Goal: Transaction & Acquisition: Purchase product/service

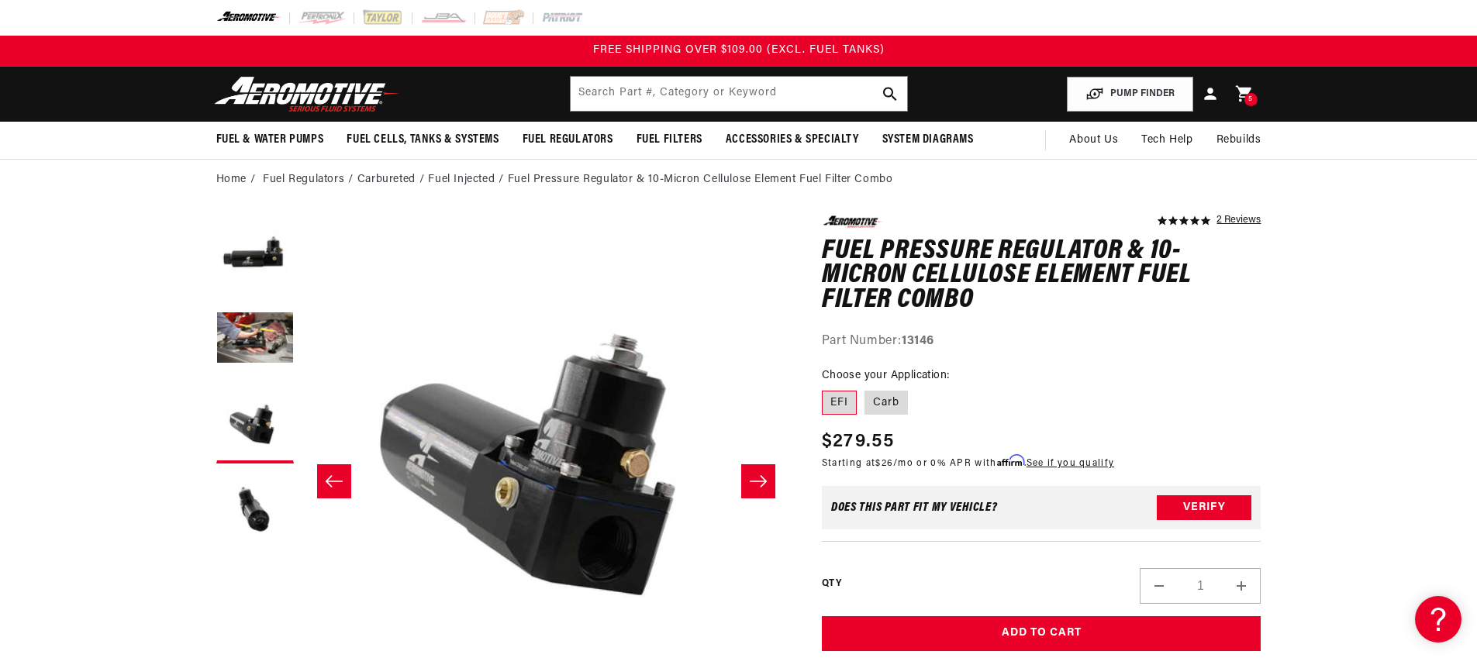
click at [1254, 87] on link "Cart 5 5 items" at bounding box center [1244, 94] width 34 height 36
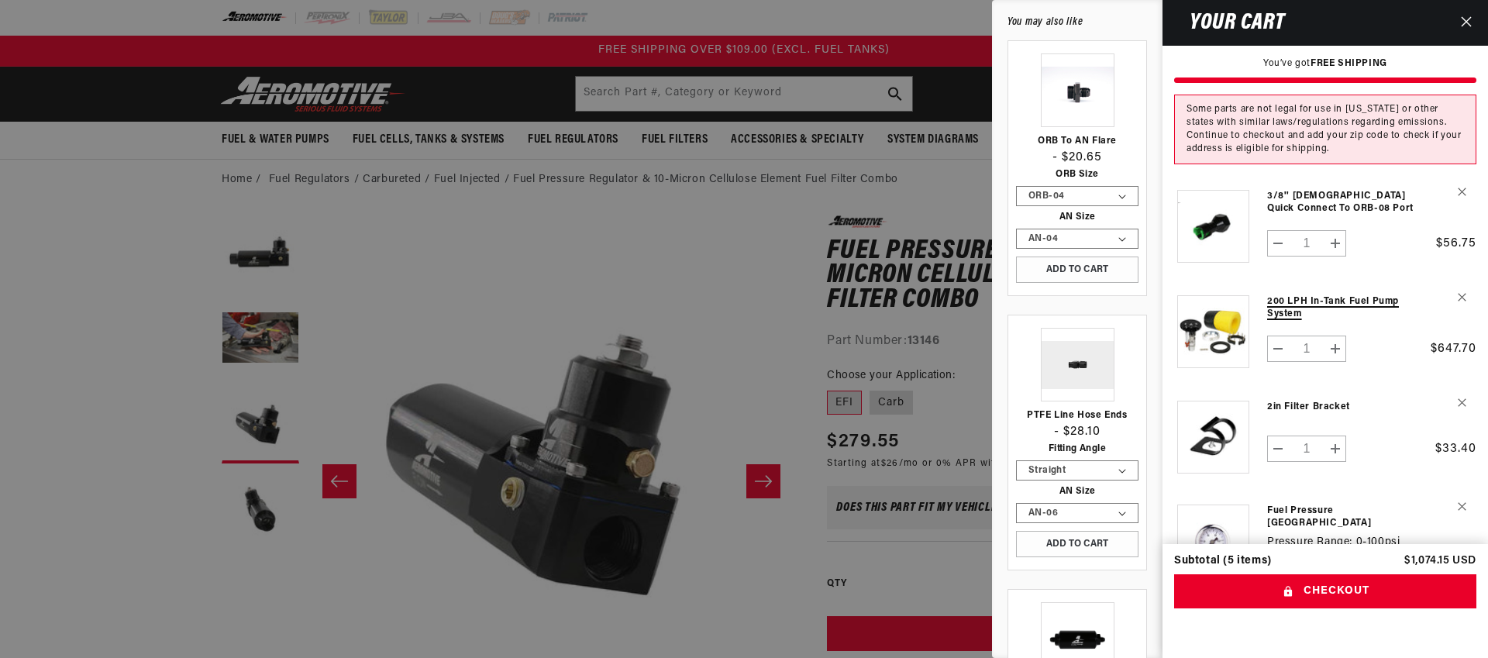
click at [1295, 312] on link "200 LPH In-Tank Fuel Pump System" at bounding box center [1344, 307] width 154 height 25
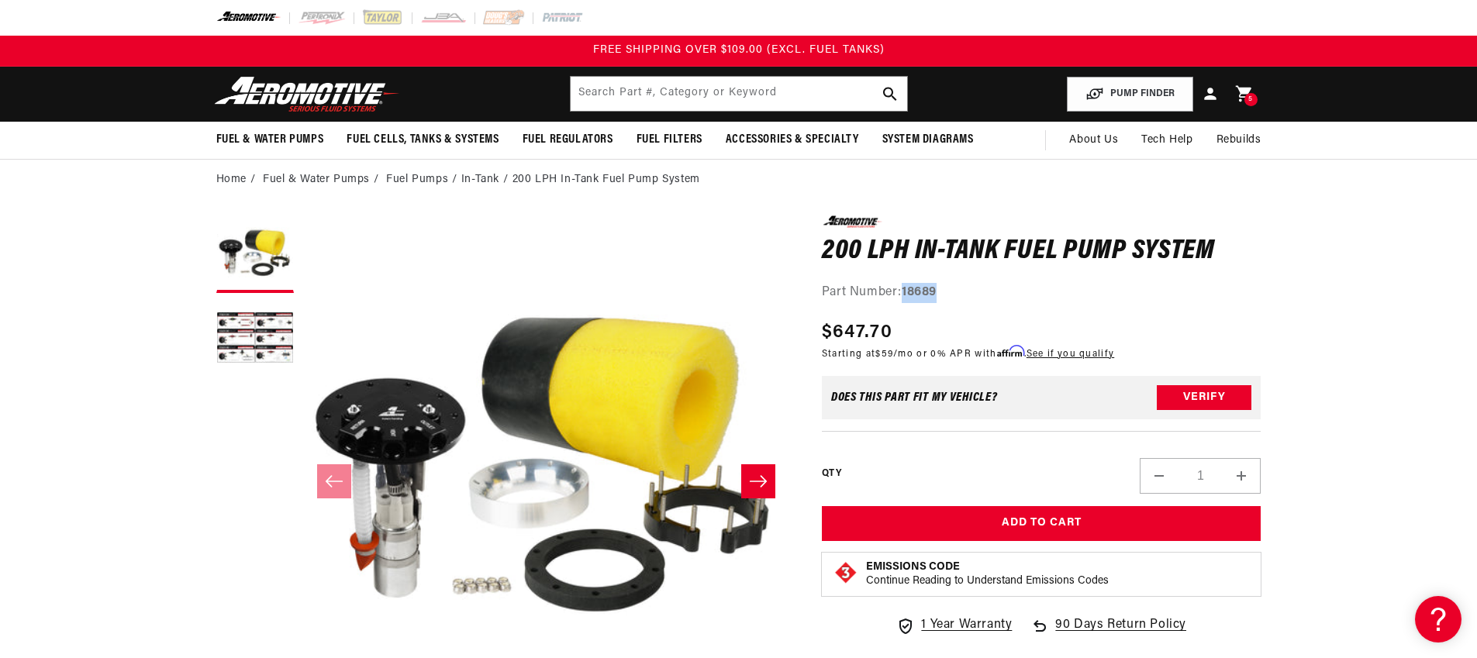
click at [1250, 95] on span "5" at bounding box center [1250, 99] width 5 height 13
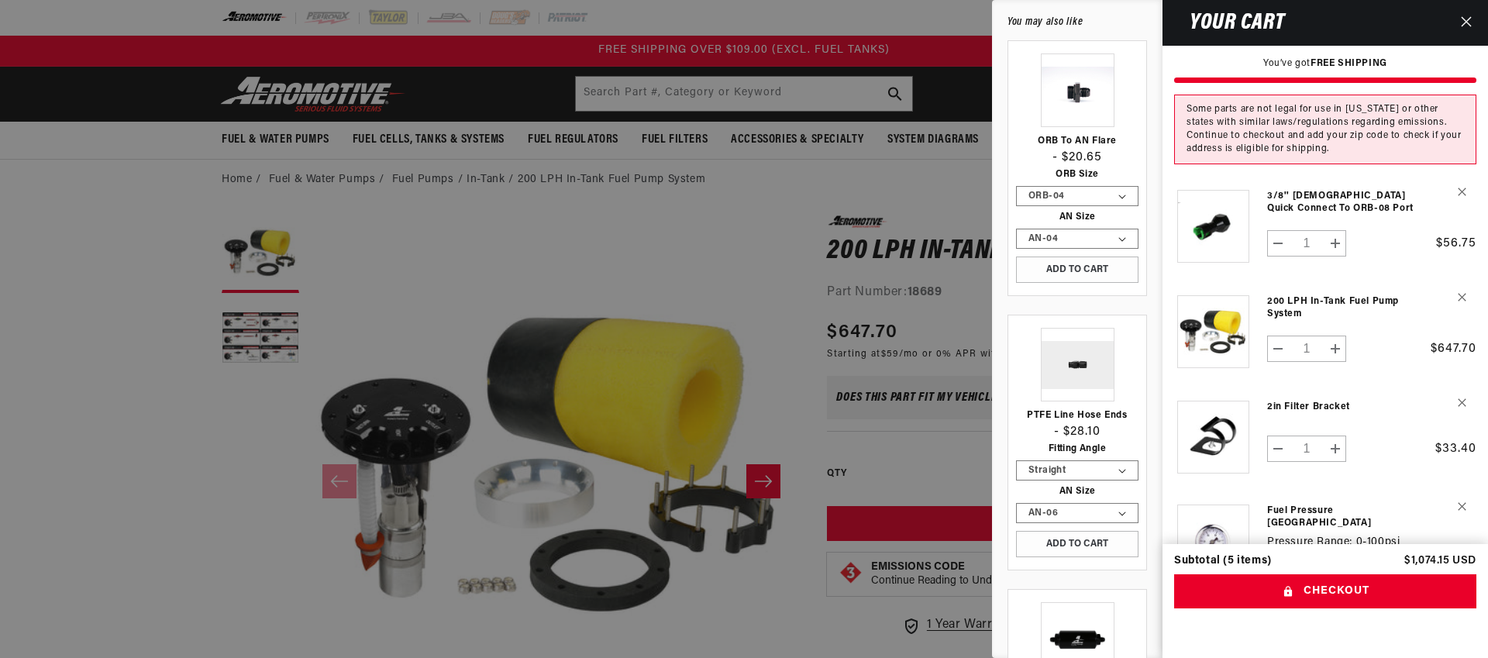
click at [418, 226] on div at bounding box center [744, 329] width 1488 height 658
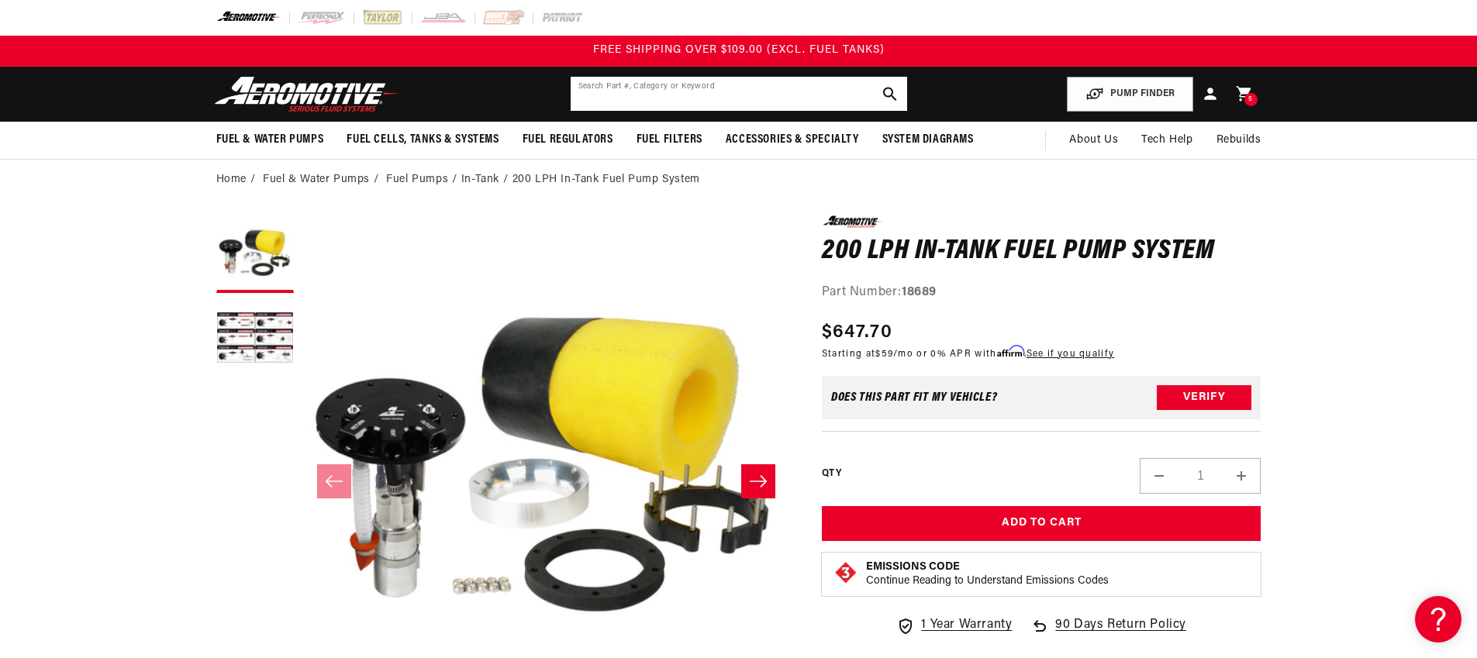
click at [709, 111] on div "Search Part #, Category or Keyword" at bounding box center [739, 94] width 338 height 36
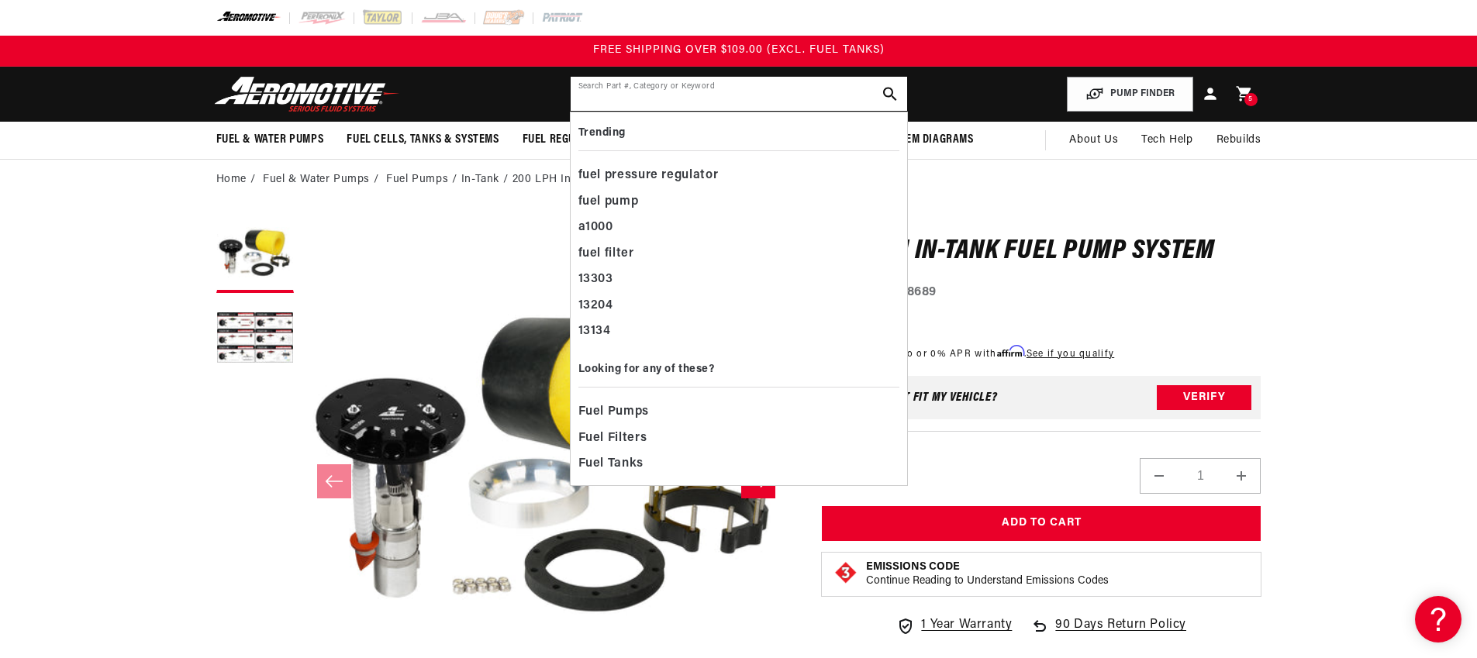
paste input "ORB-06 / AN-06"
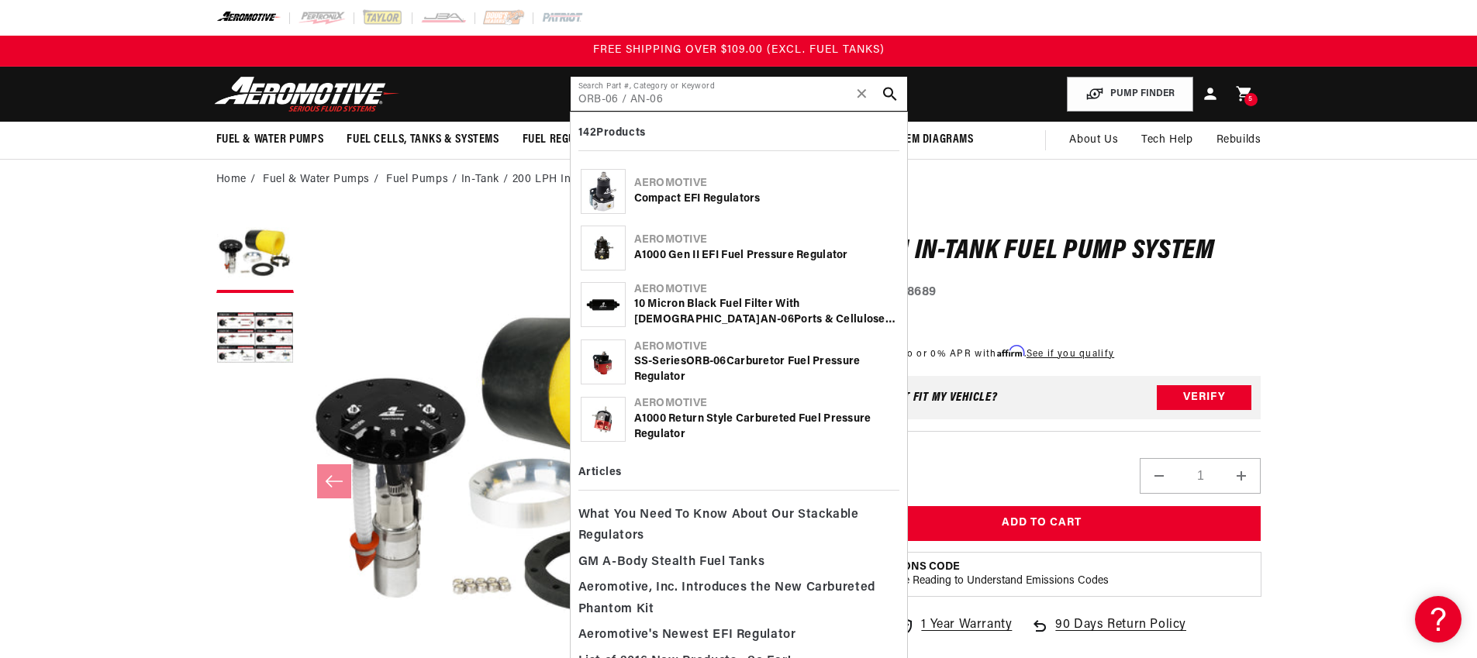
type input "ORB-06 / AN-06"
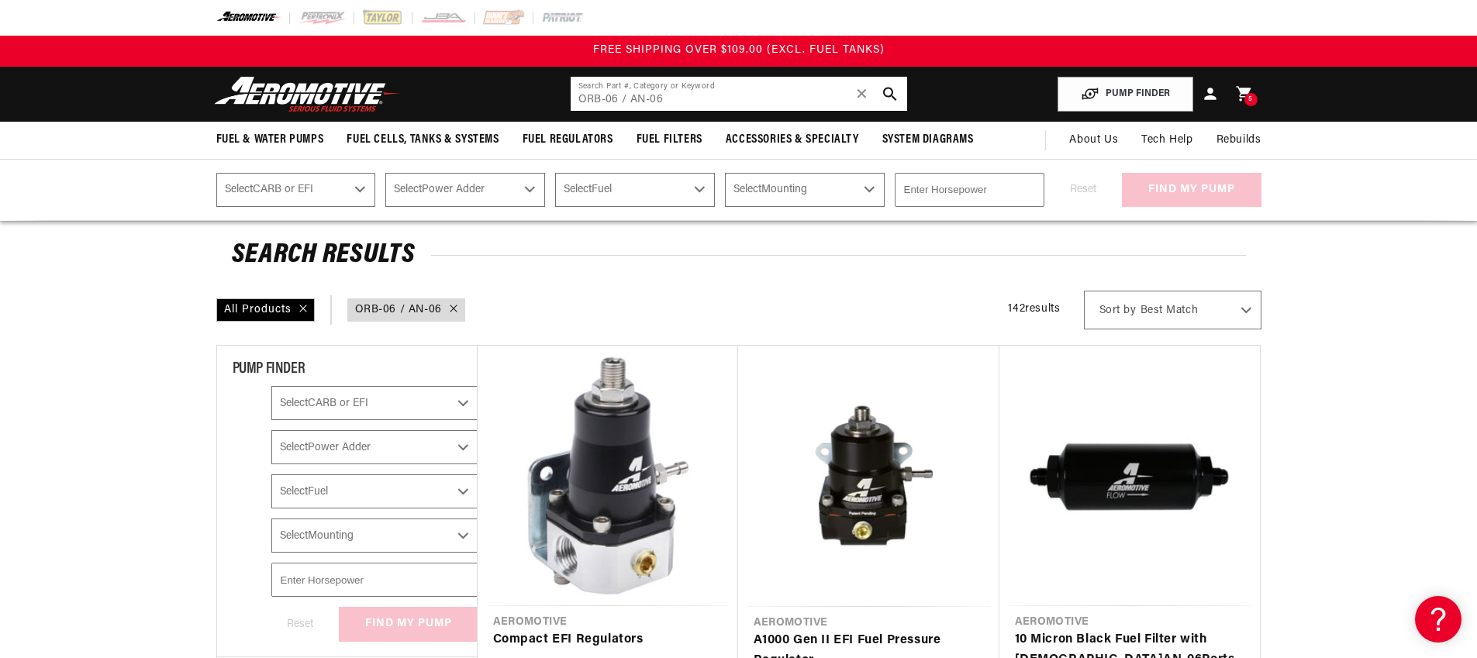
click at [869, 95] on input "ORB-06 / AN-06" at bounding box center [739, 94] width 336 height 34
click at [863, 94] on span "✕" at bounding box center [862, 93] width 14 height 25
click at [763, 97] on input "ORB-06 / AN-06" at bounding box center [739, 94] width 336 height 34
paste input "ORB to AN Flare"
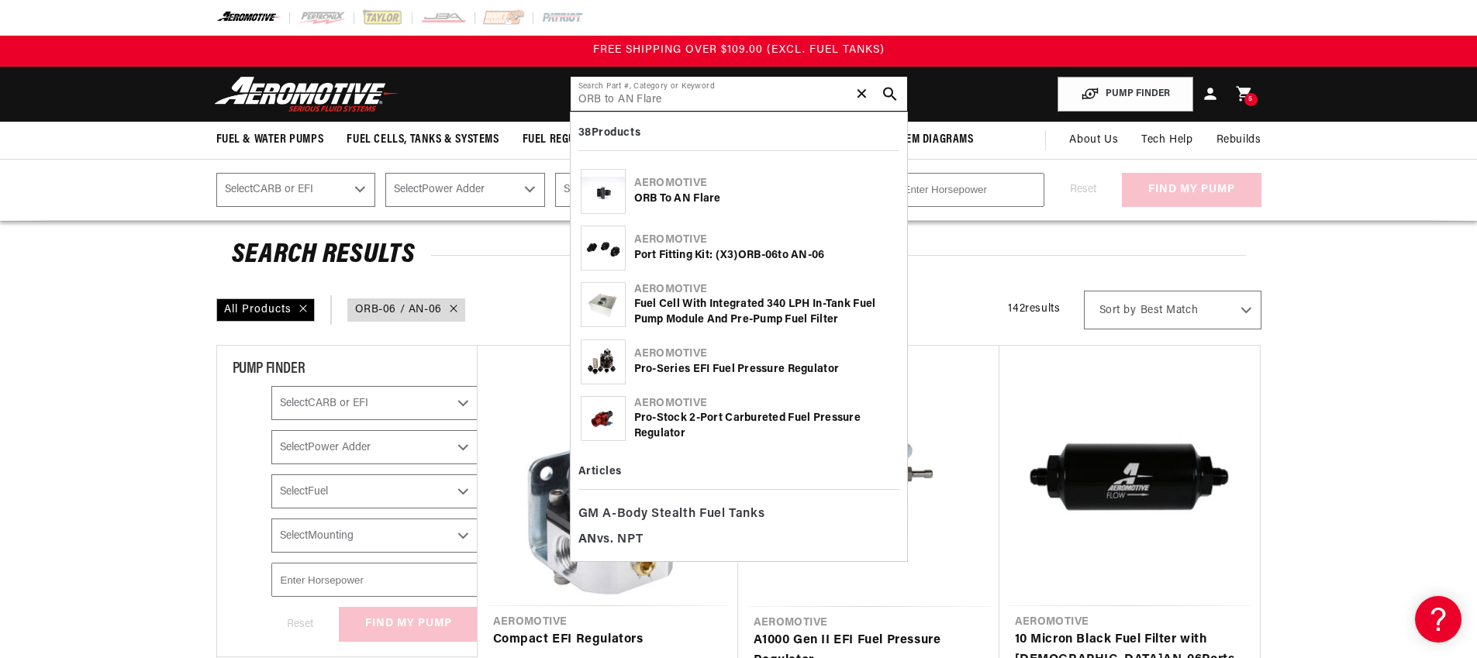
type input "ORB to AN Flare"
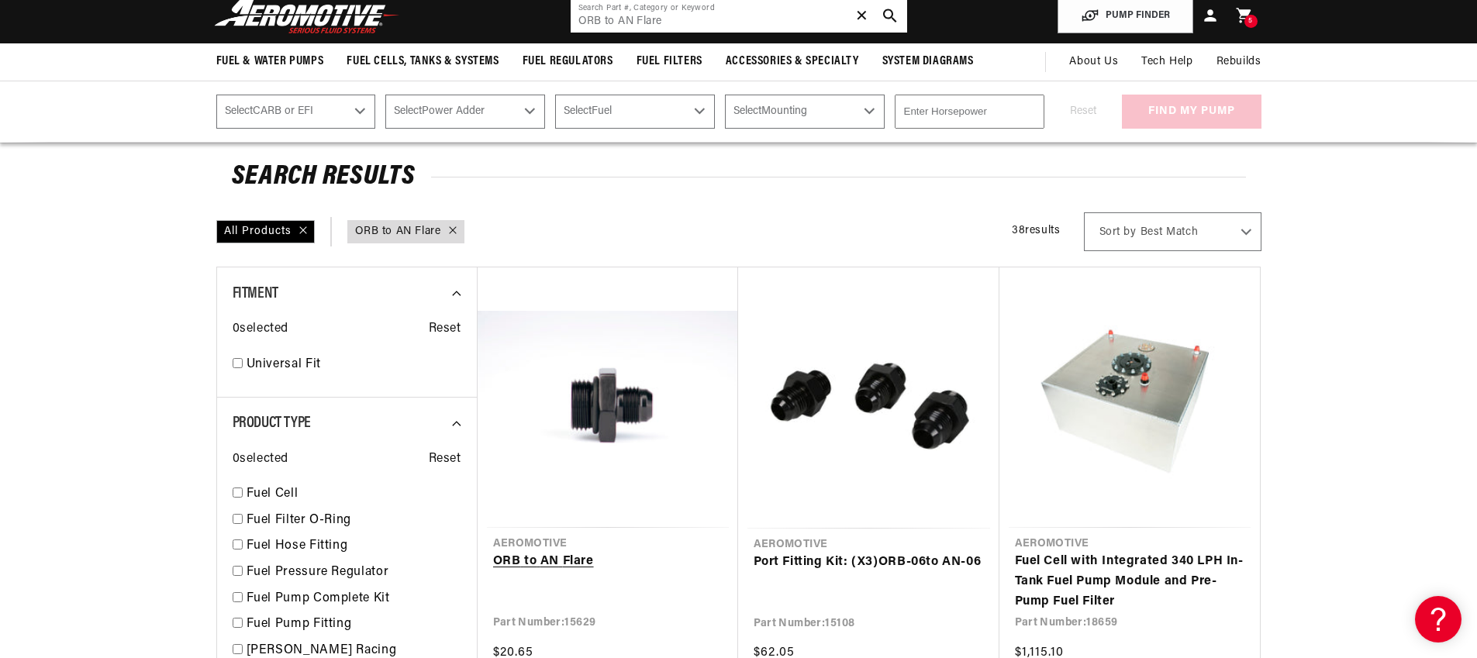
scroll to position [283, 0]
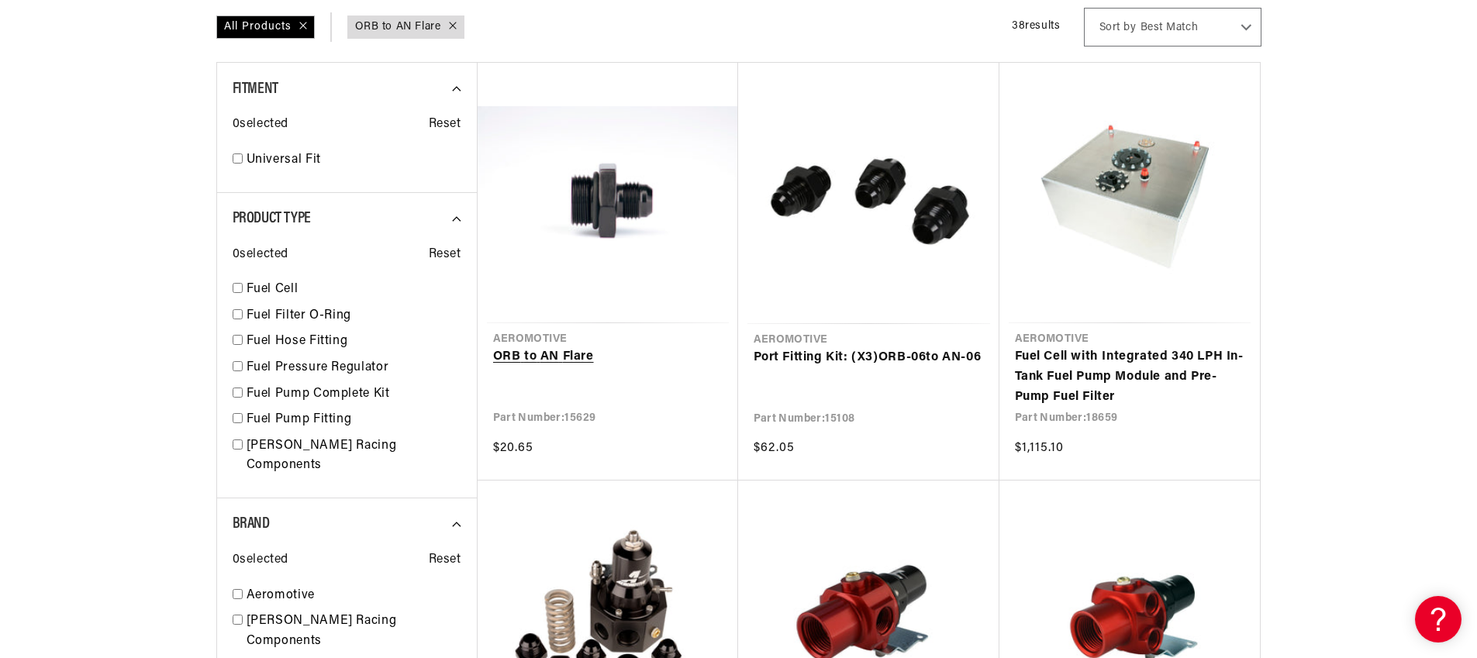
click at [622, 347] on link "ORB to AN Flare" at bounding box center [607, 357] width 229 height 20
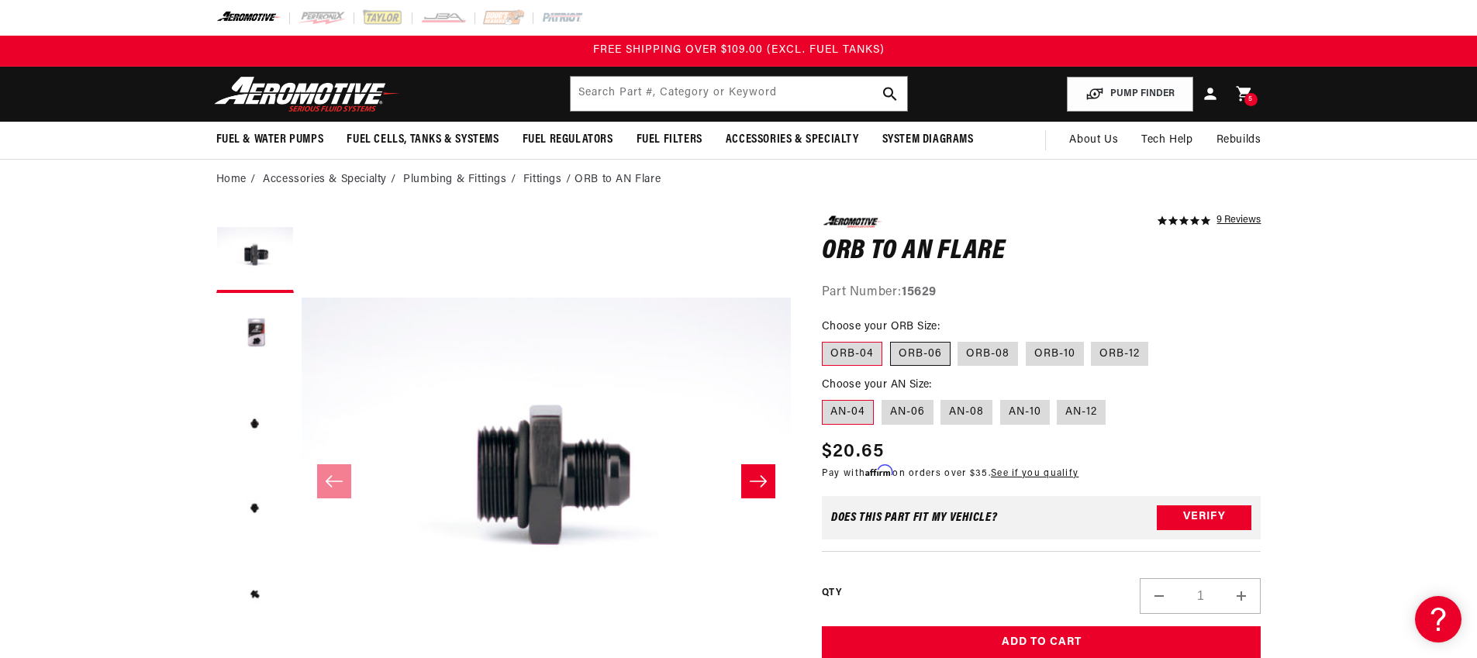
click at [918, 356] on label "ORB-06" at bounding box center [920, 354] width 60 height 25
click at [891, 340] on input "ORB-06" at bounding box center [890, 339] width 1 height 1
radio input "true"
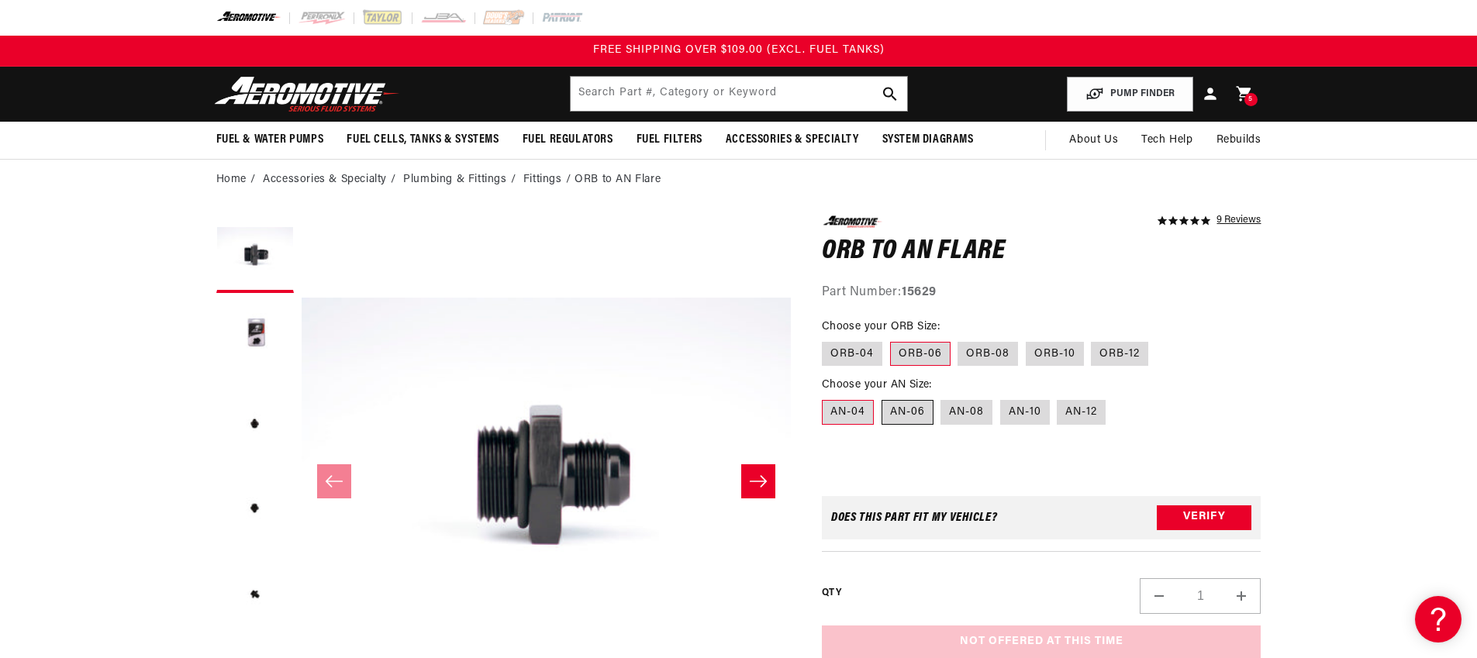
click at [899, 415] on label "AN-06" at bounding box center [907, 412] width 52 height 25
click at [882, 398] on input "AN-06" at bounding box center [881, 397] width 1 height 1
radio input "true"
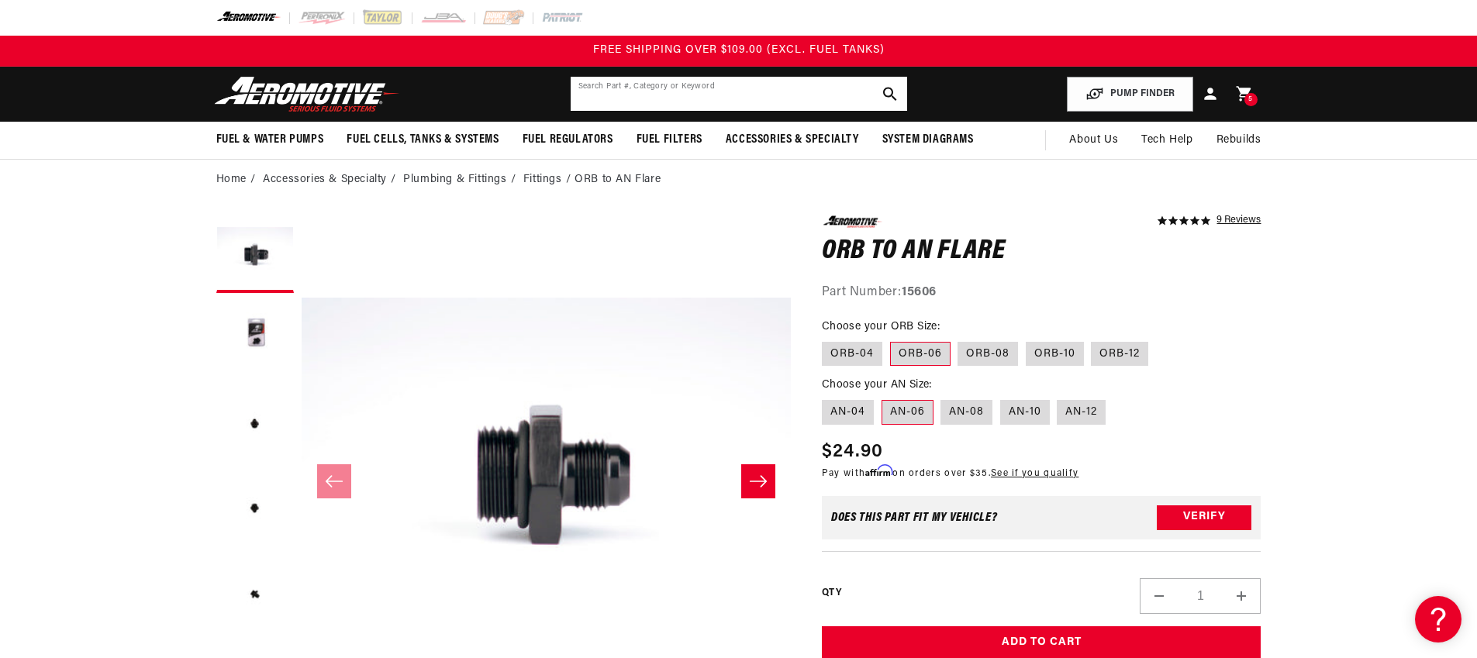
click at [632, 95] on input "text" at bounding box center [739, 94] width 336 height 34
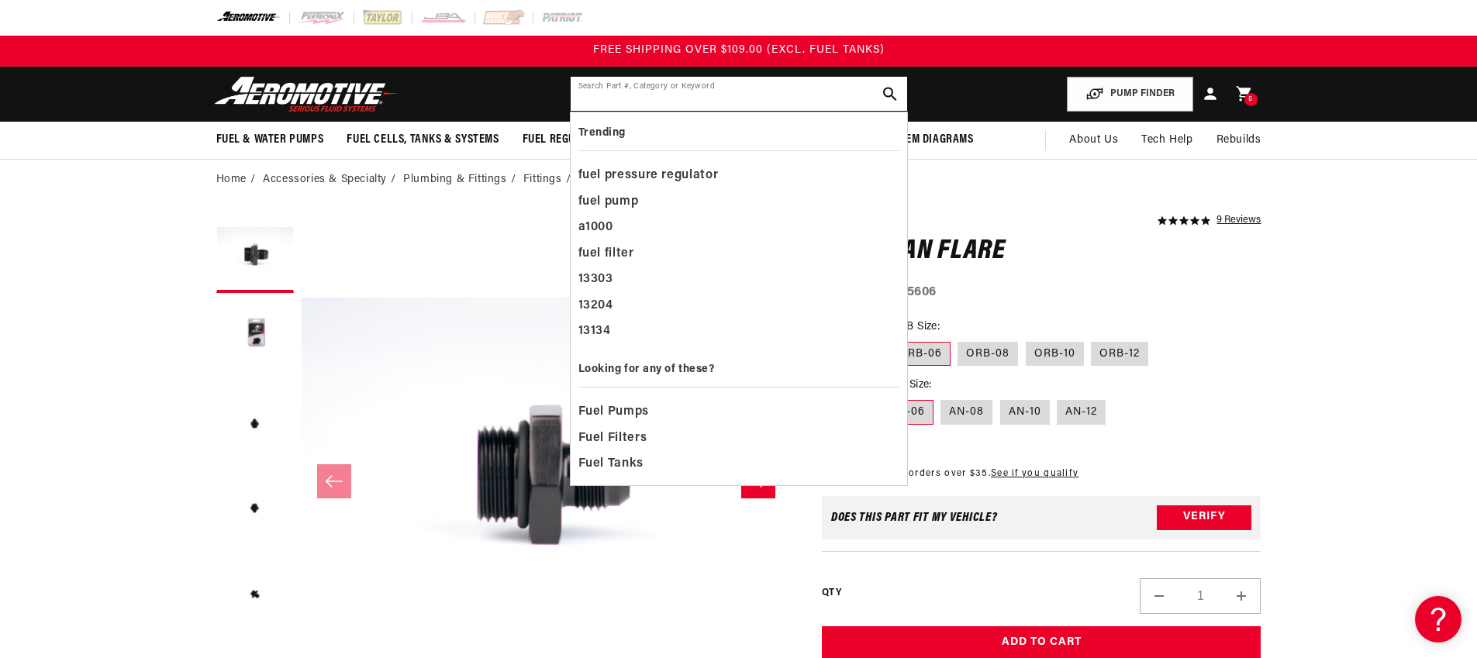
paste input "3/8'' Female Quick Connect to ORB-08 Port × 1"
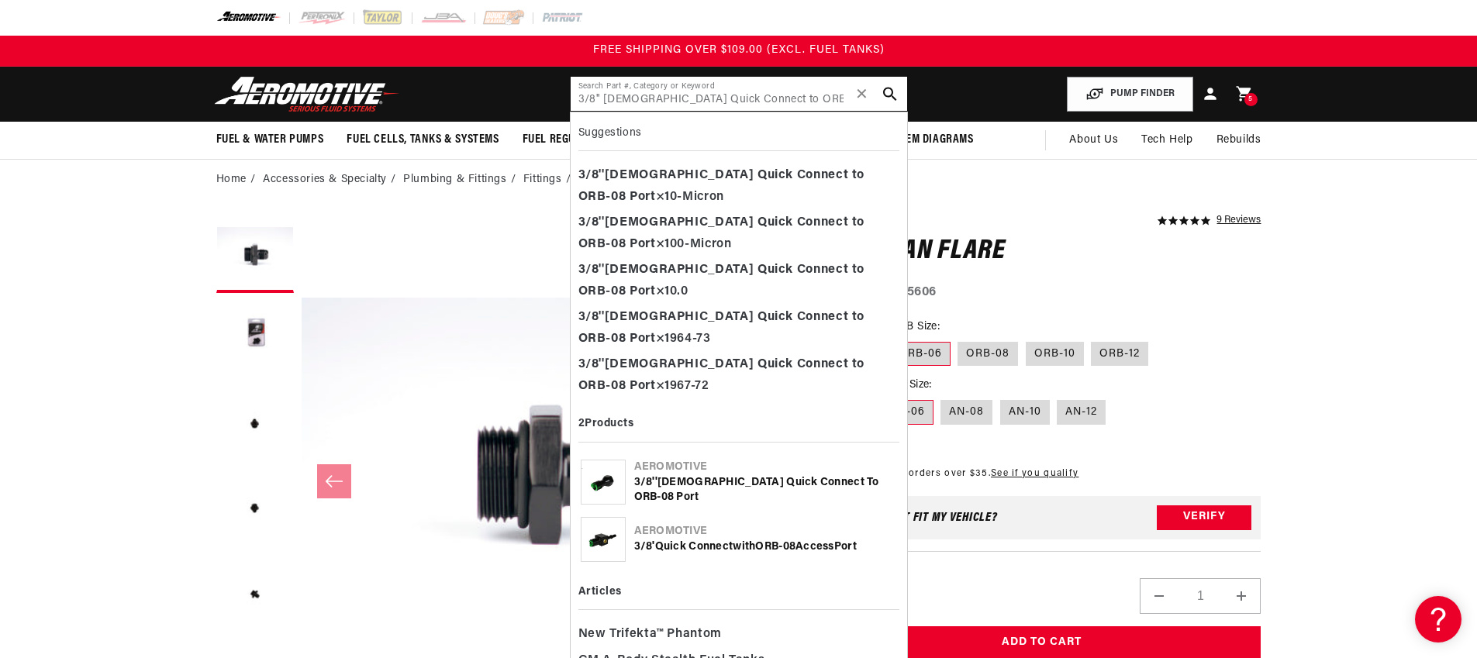
type input "3/8'' Female Quick Connect to ORB-08 Port × 1"
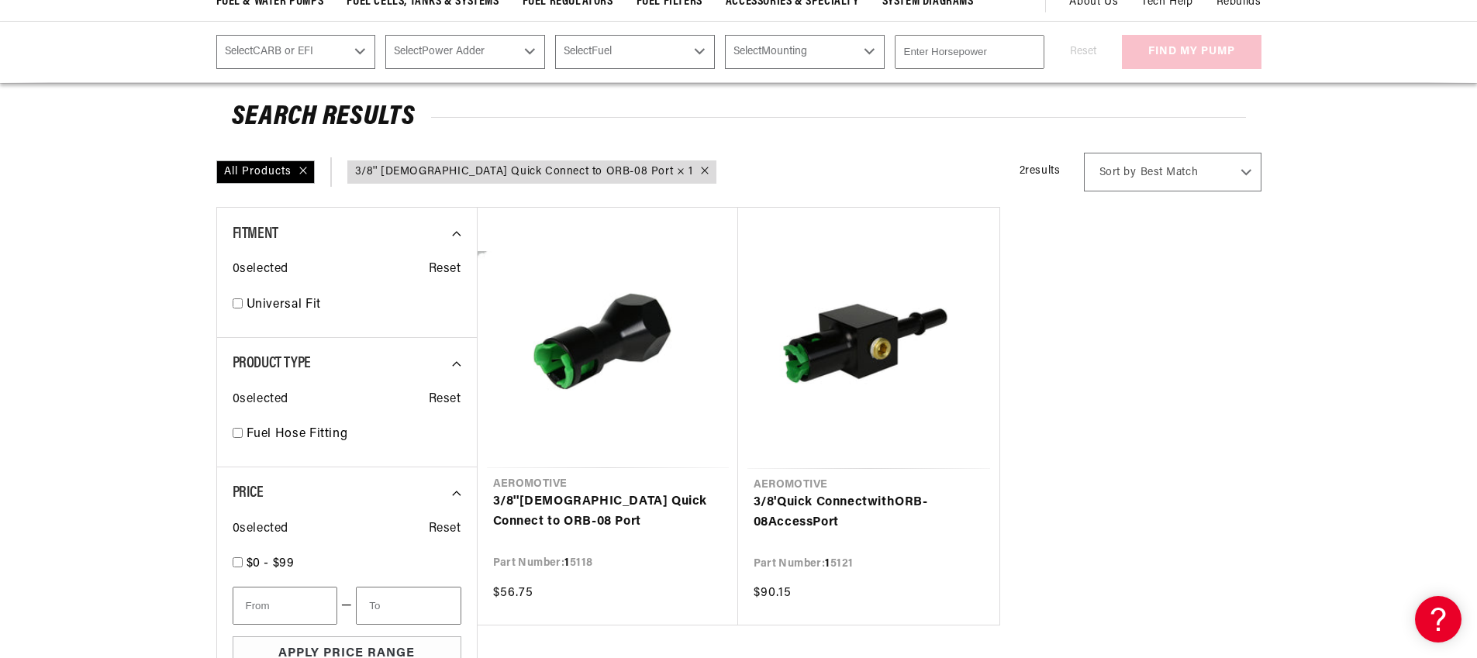
scroll to position [140, 0]
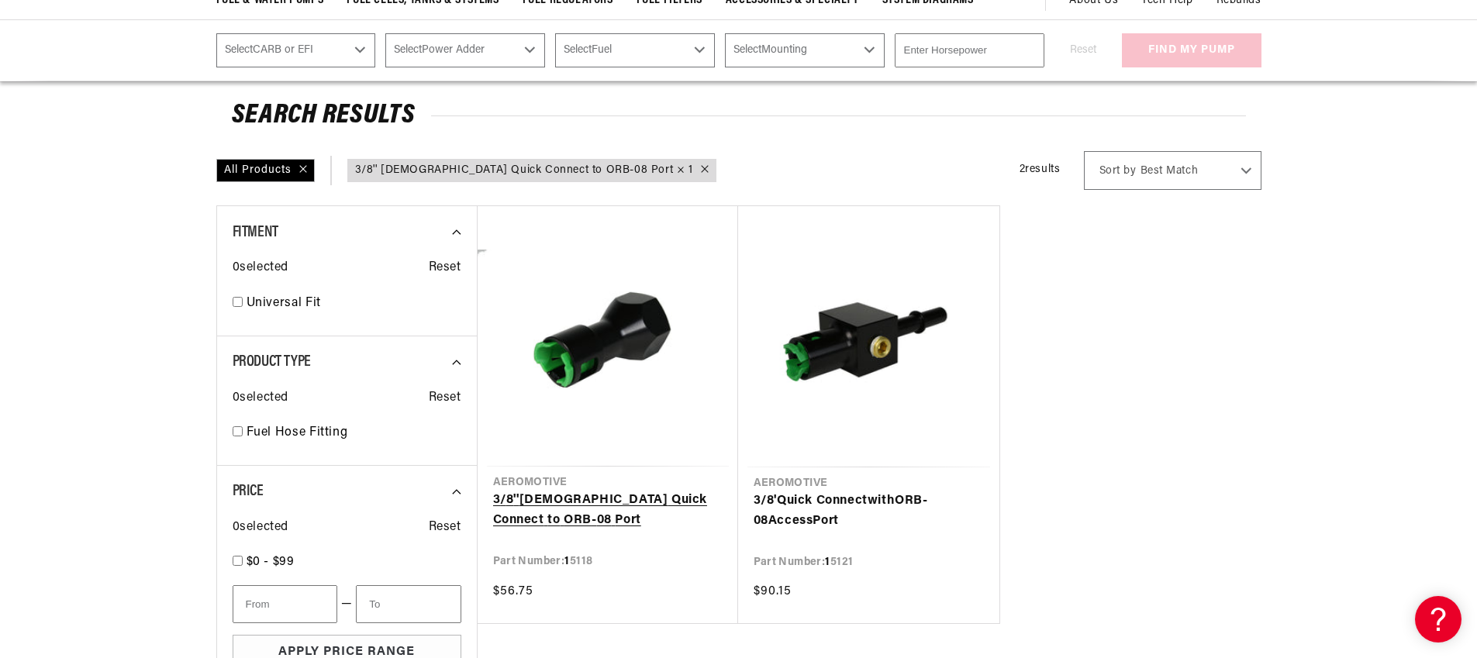
click at [526, 498] on link "3 / 8 '' Female Quick Connect to ORB - 08 Port" at bounding box center [607, 511] width 229 height 40
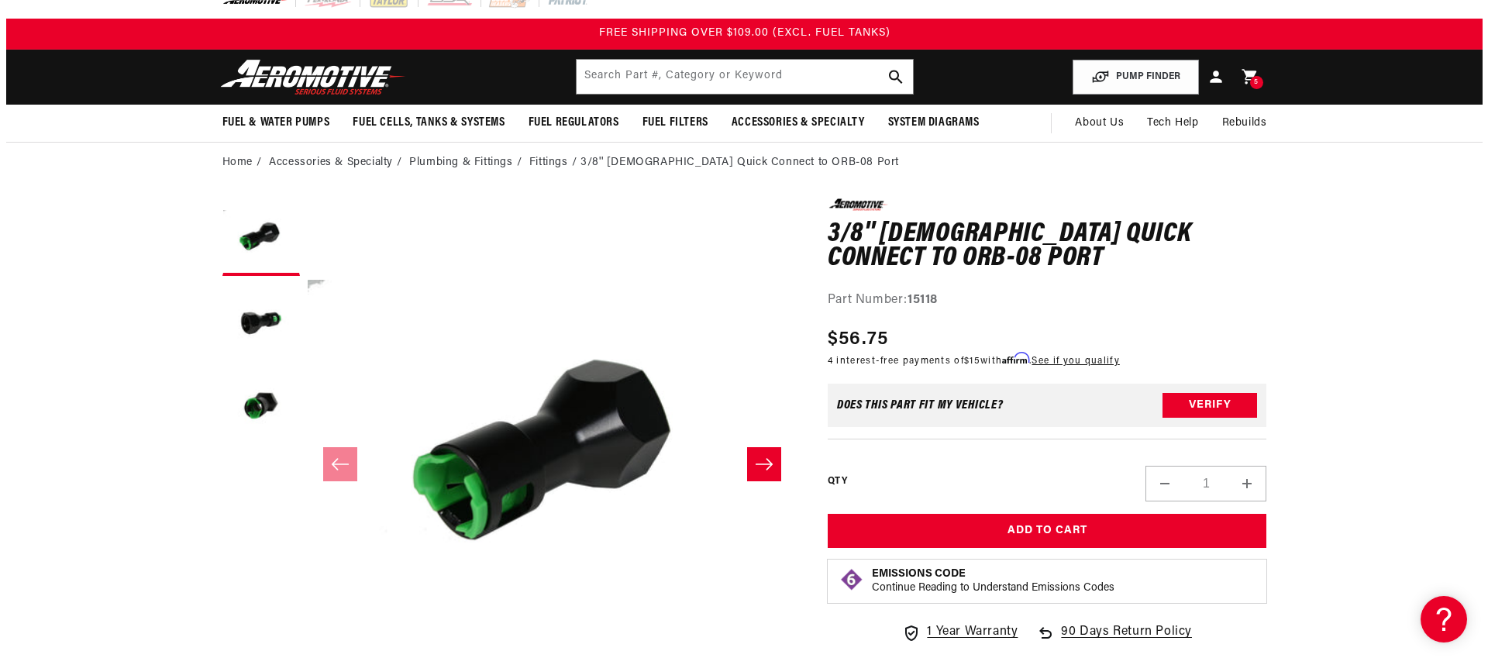
scroll to position [18, 0]
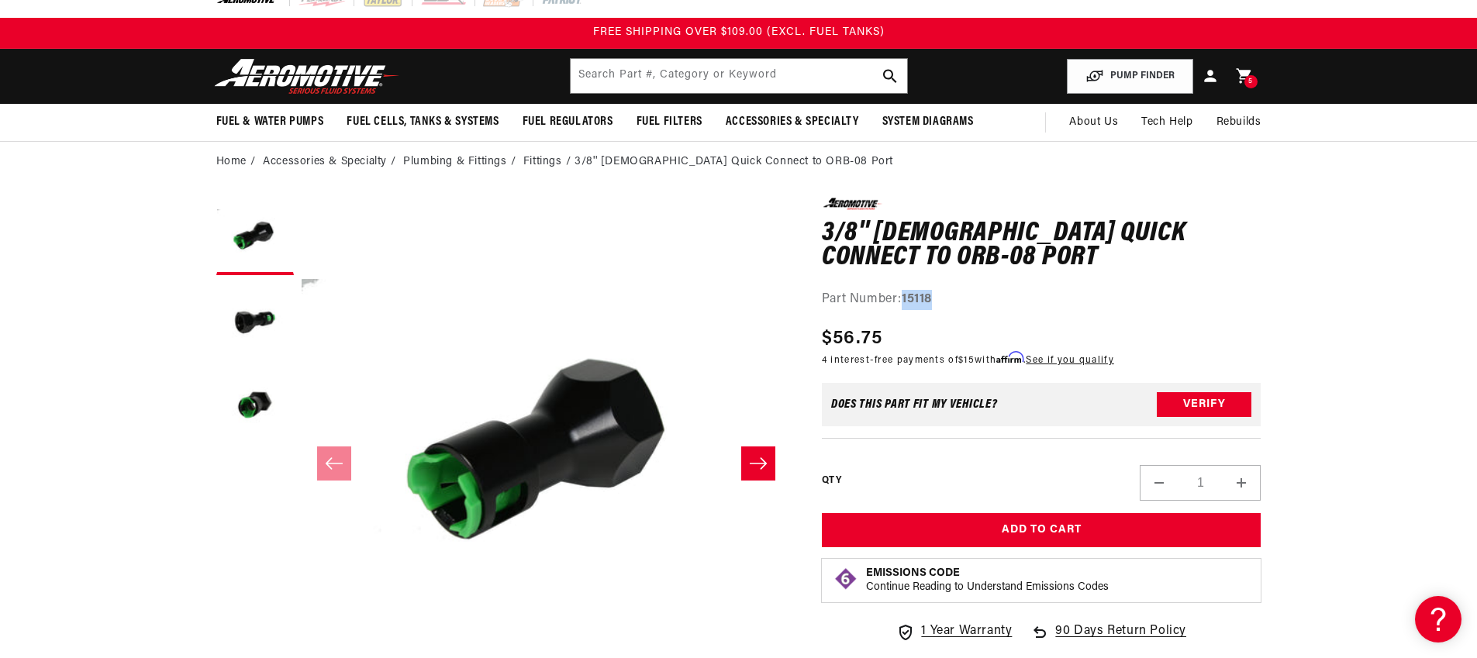
drag, startPoint x: 937, startPoint y: 298, endPoint x: 906, endPoint y: 304, distance: 31.5
click at [906, 304] on div "Part Number: 15118" at bounding box center [1042, 300] width 440 height 20
click at [1248, 79] on span "5" at bounding box center [1250, 81] width 5 height 13
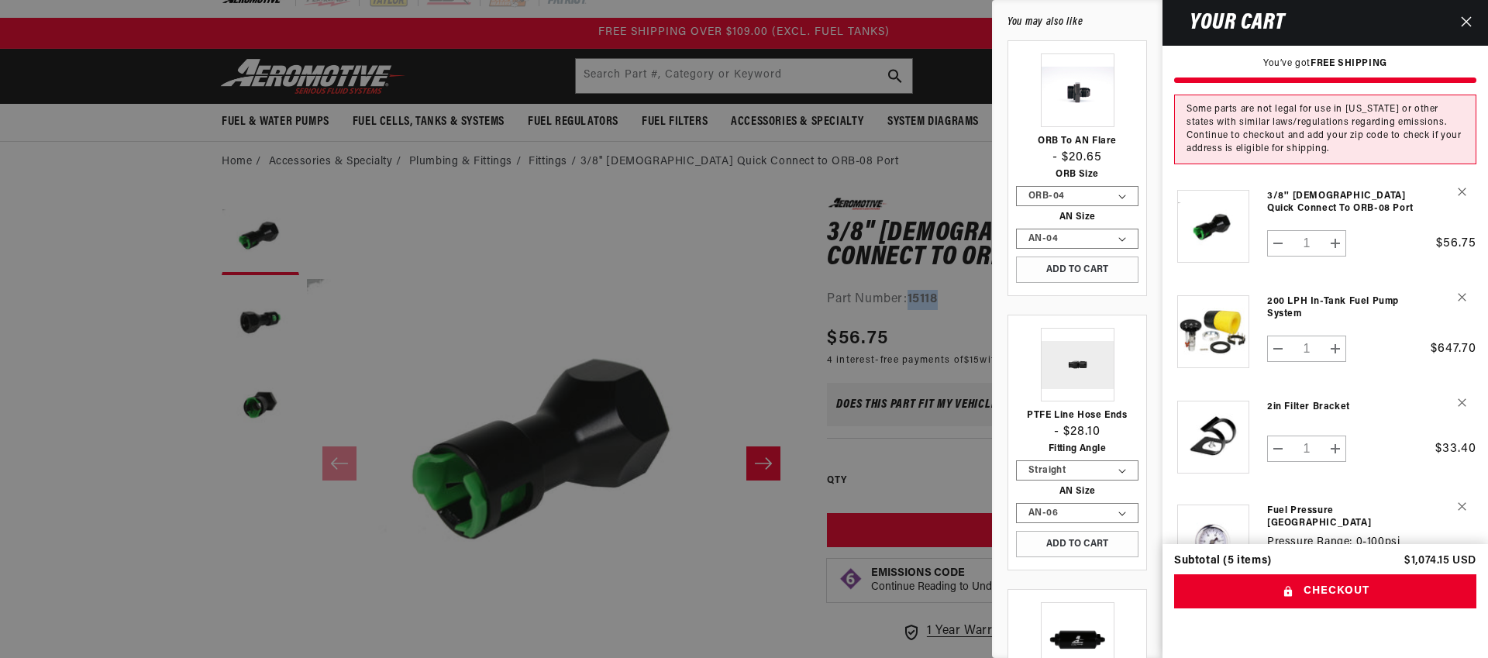
click at [1231, 429] on link "Your cart" at bounding box center [1213, 429] width 78 height 88
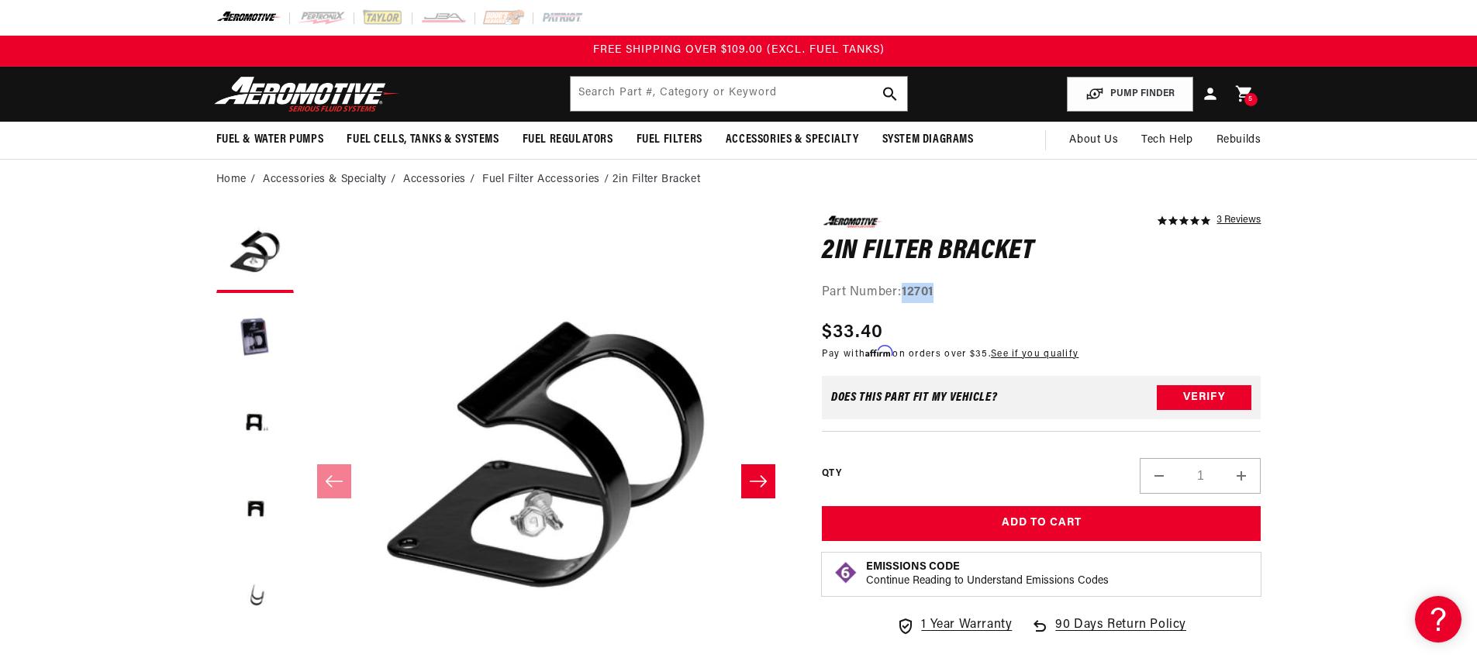
click at [1252, 101] on span "5" at bounding box center [1250, 99] width 5 height 13
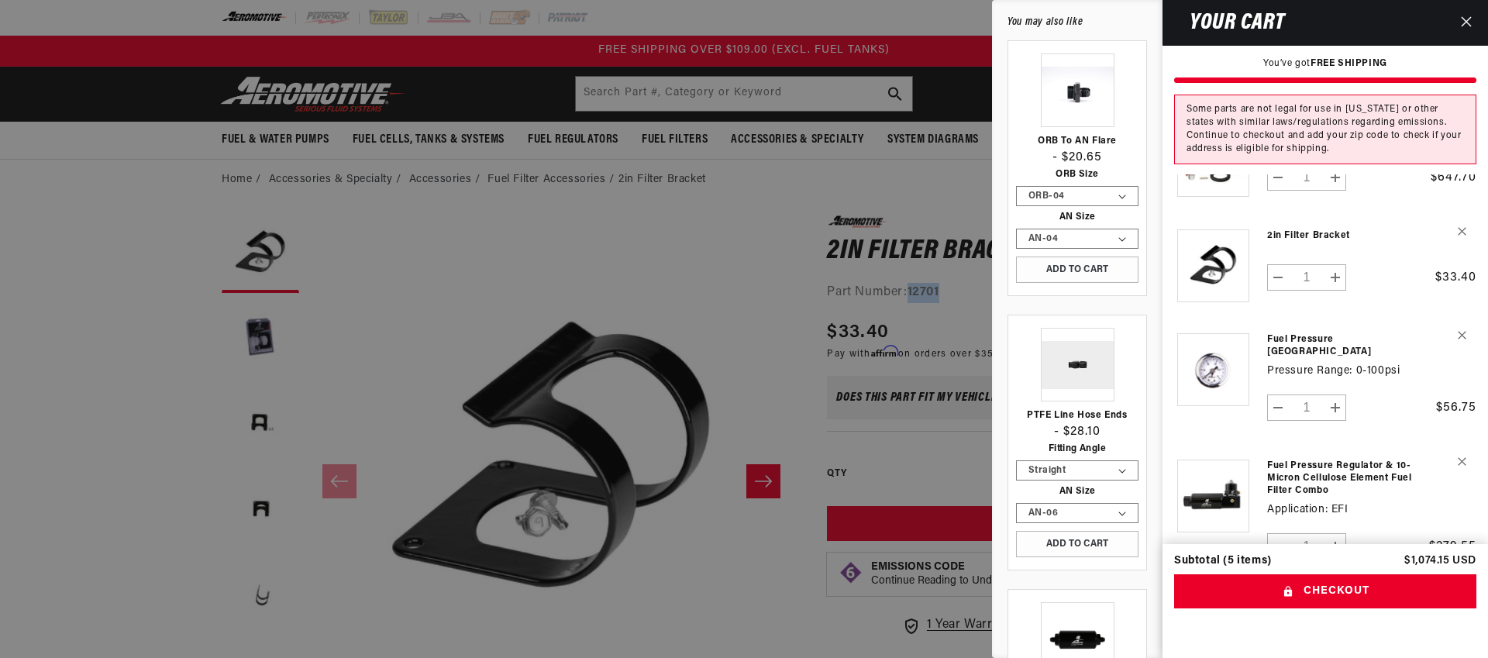
scroll to position [233, 0]
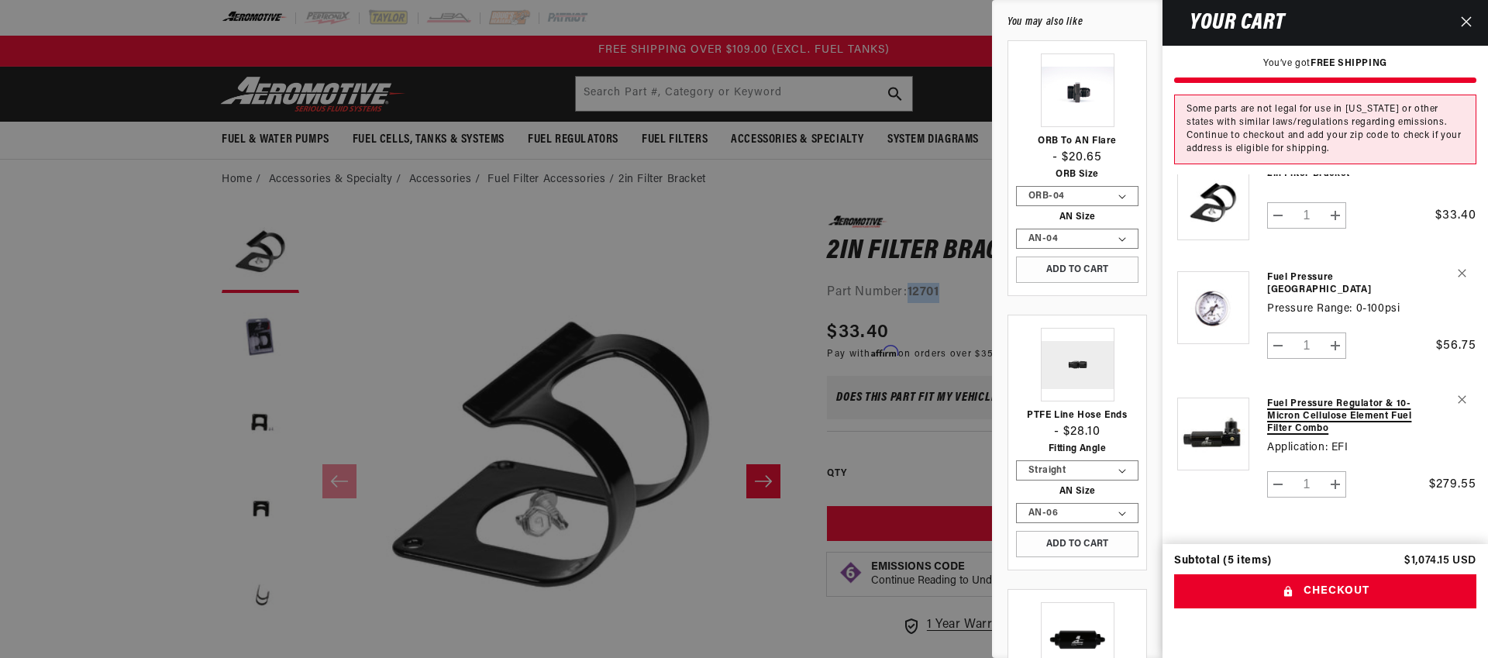
click at [1304, 400] on link "Fuel Pressure Regulator & 10-Micron Cellulose Element Fuel Filter Combo" at bounding box center [1344, 416] width 154 height 37
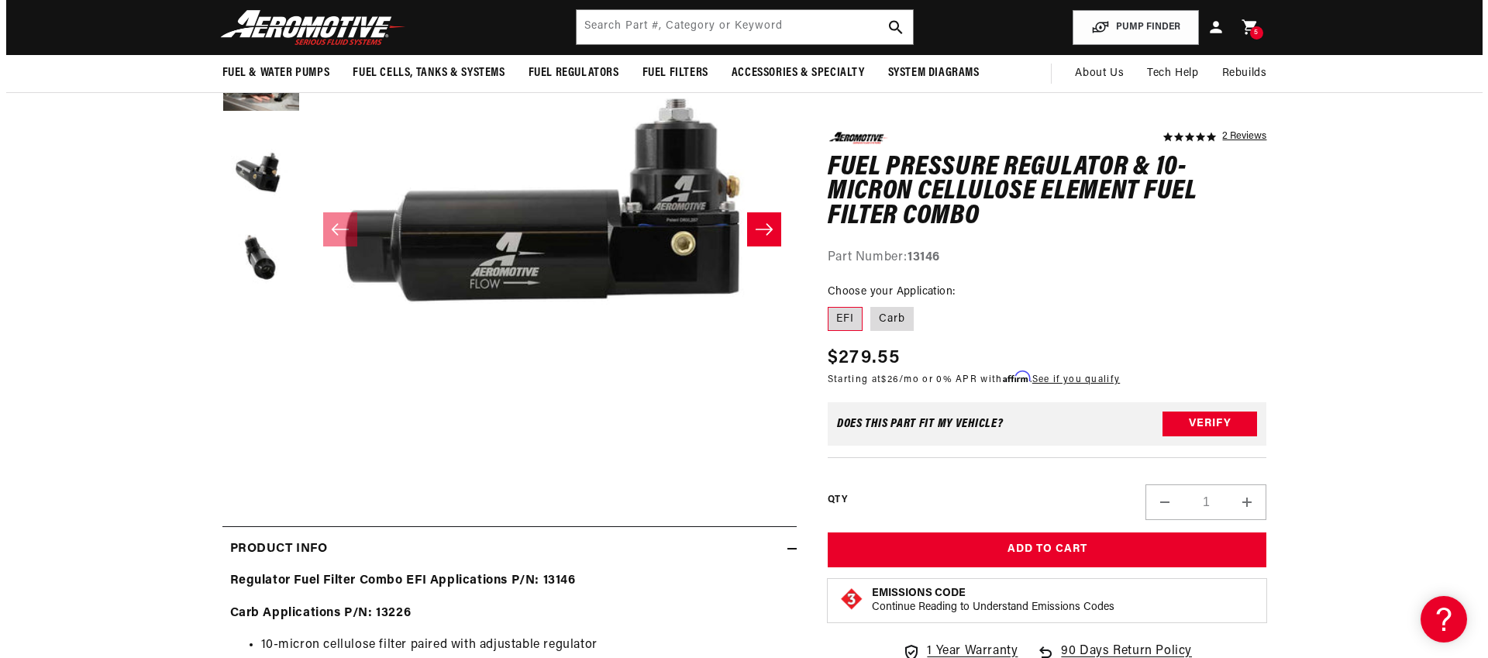
scroll to position [1, 0]
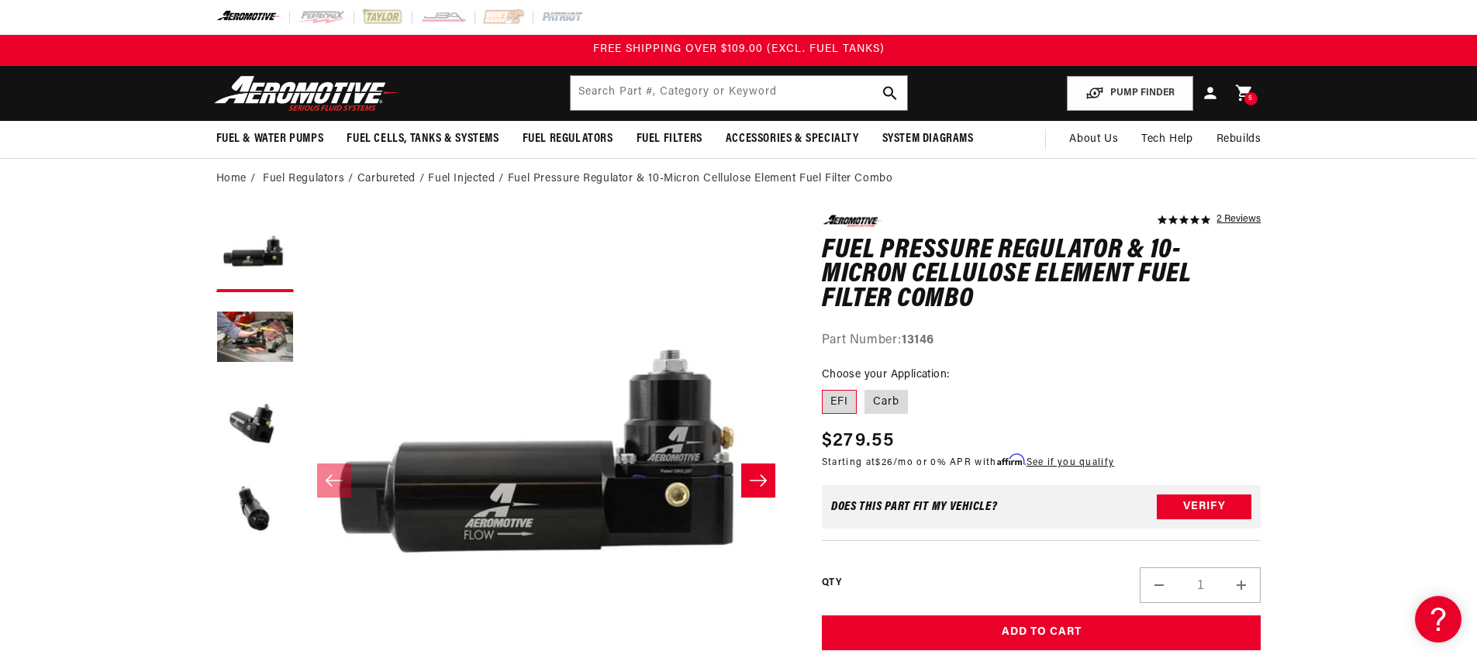
click at [1243, 100] on icon at bounding box center [1244, 93] width 20 height 20
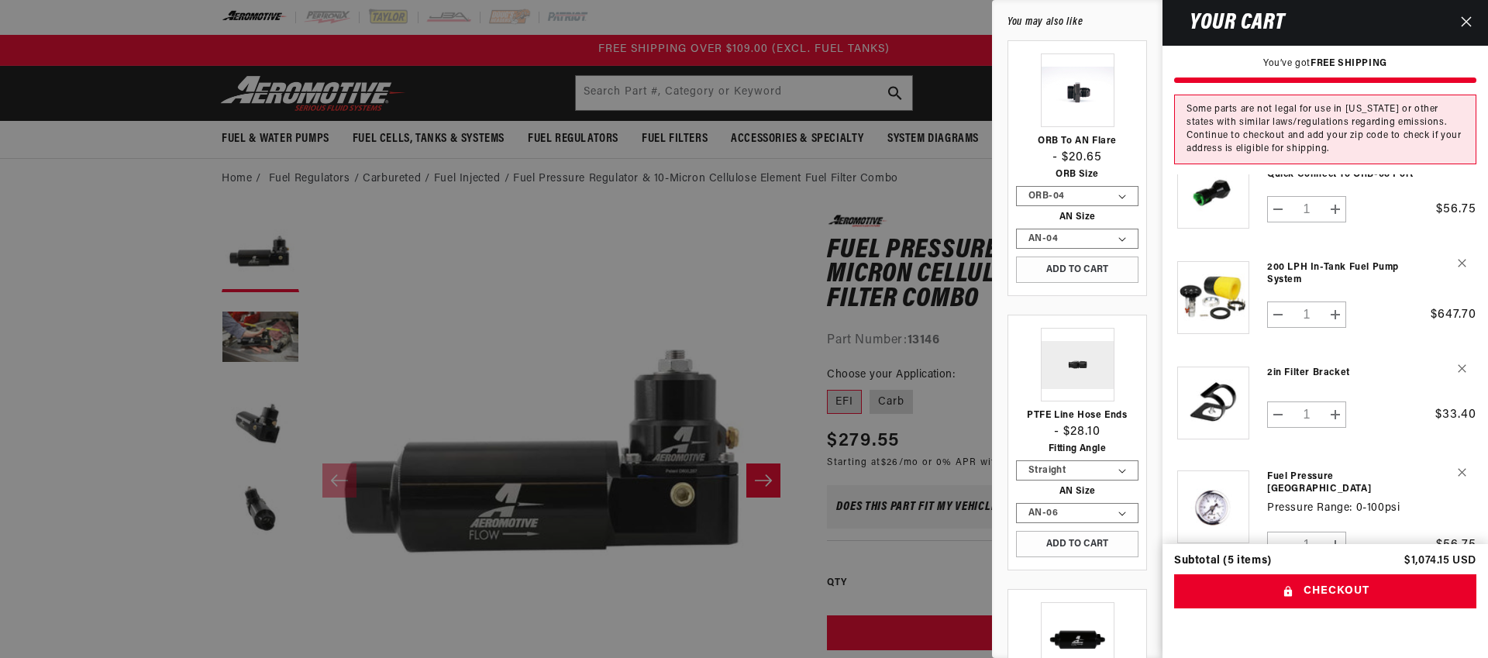
scroll to position [0, 0]
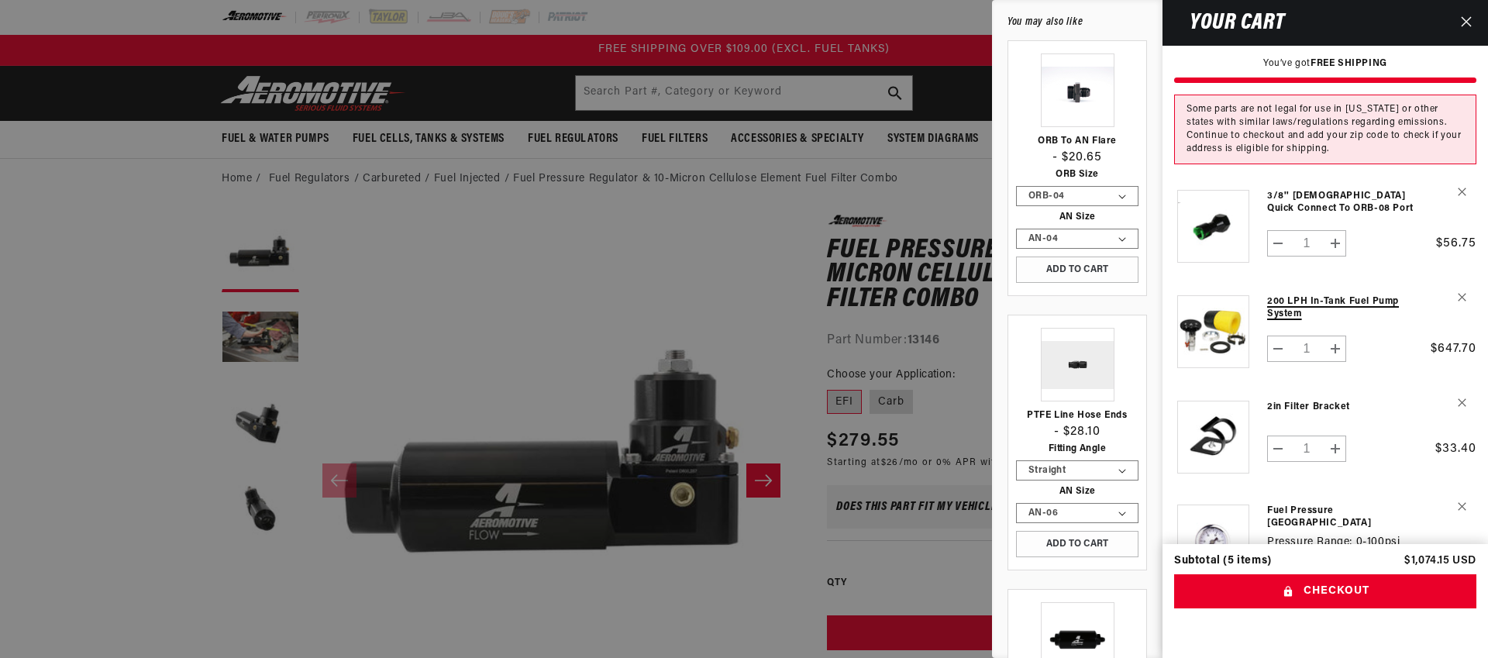
click at [1288, 308] on link "200 LPH In-Tank Fuel Pump System" at bounding box center [1344, 307] width 154 height 25
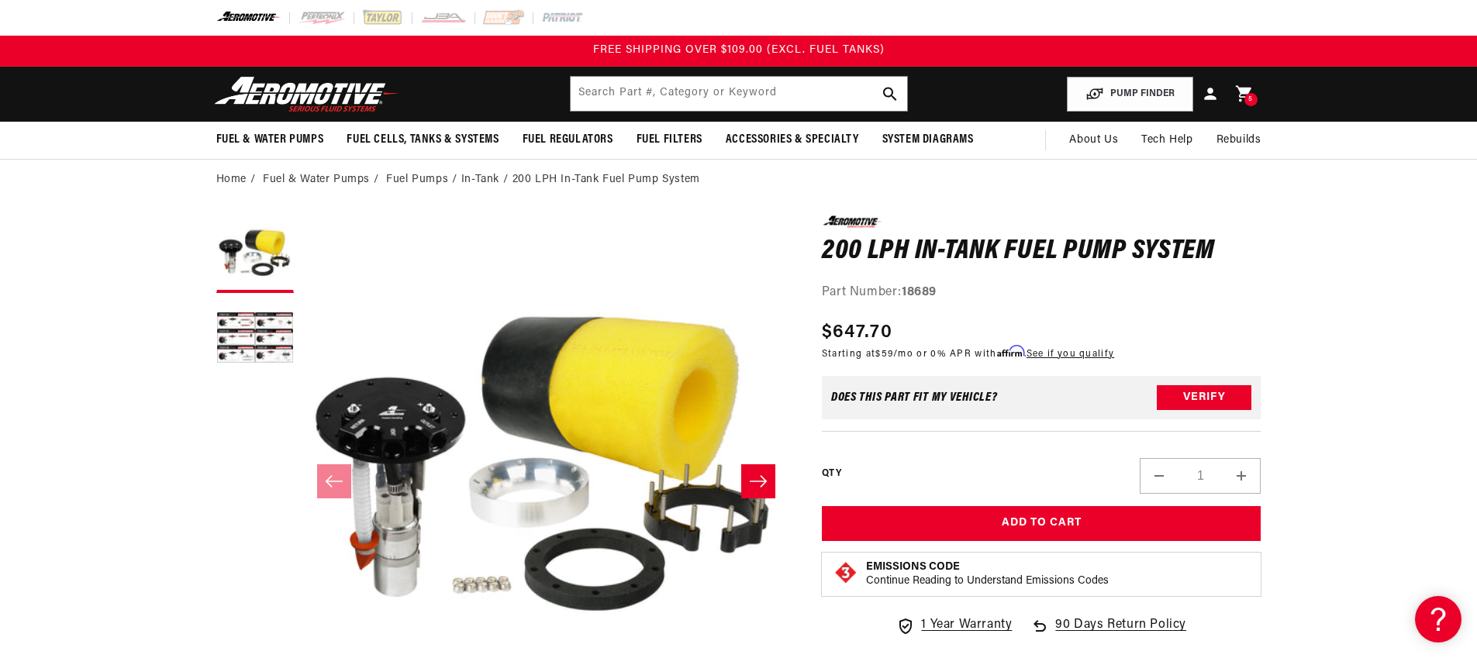
click at [1248, 97] on span "5" at bounding box center [1250, 99] width 5 height 13
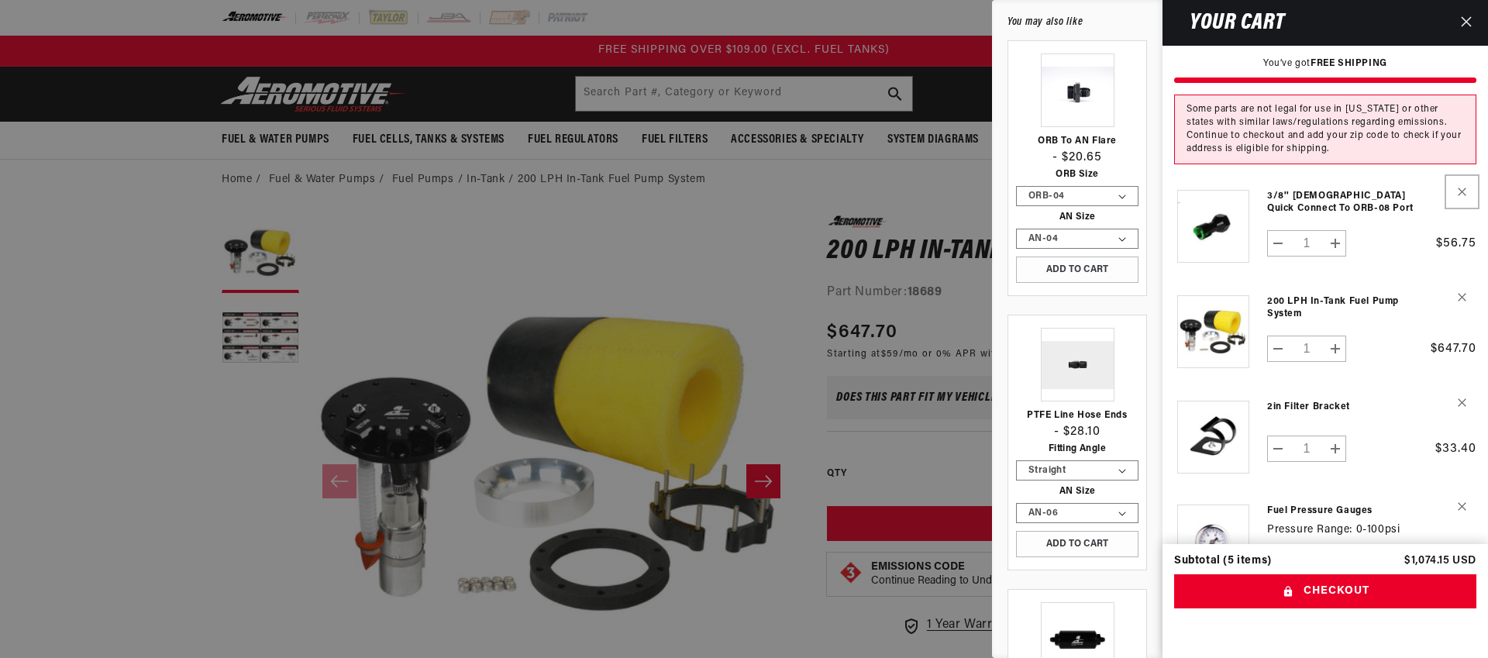
click at [1467, 188] on button "Remove 3/8'' Female Quick Connect to ORB-08 Port" at bounding box center [1462, 191] width 27 height 27
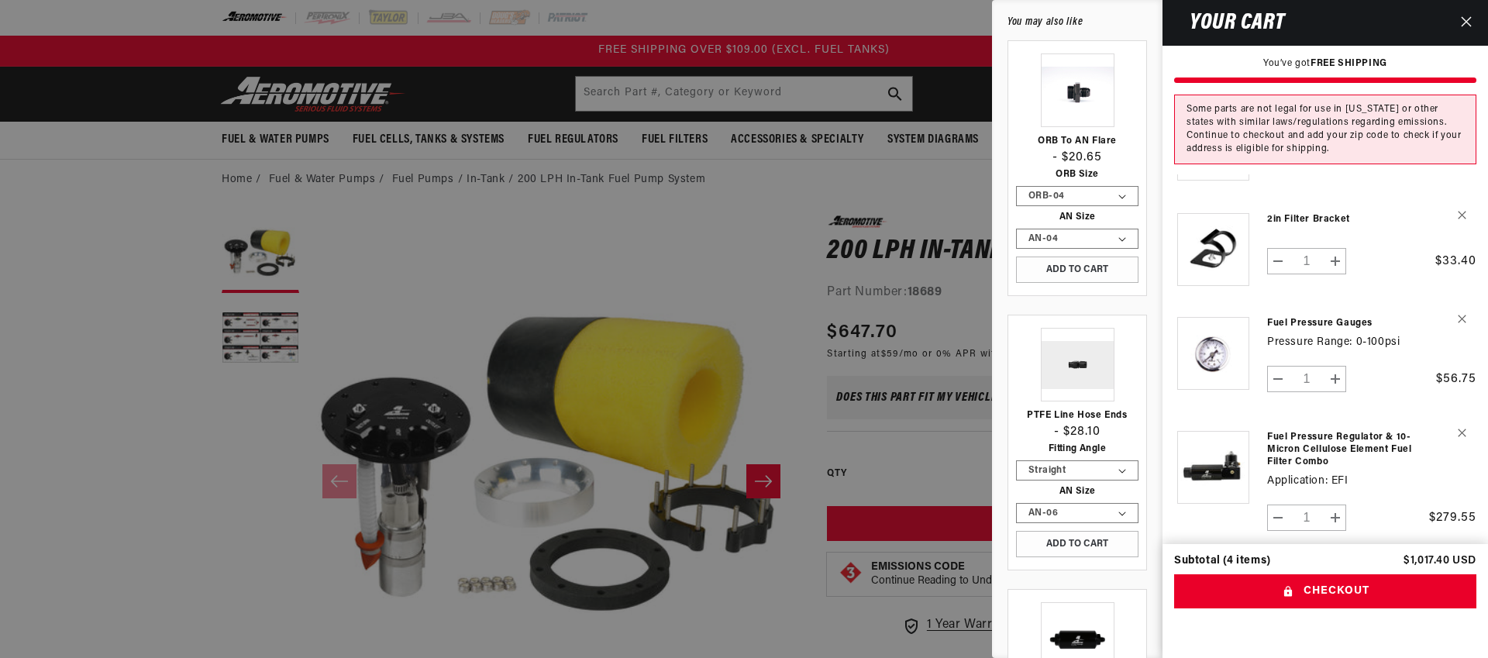
scroll to position [97, 0]
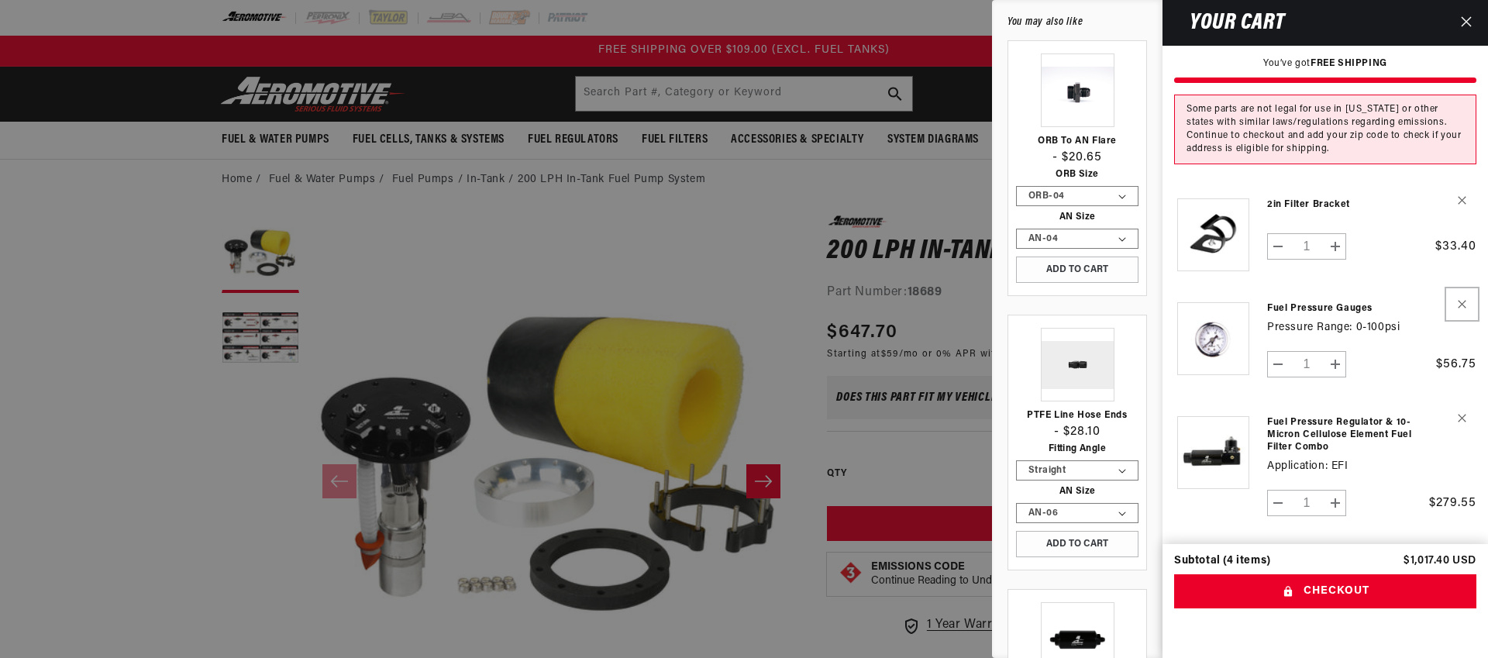
click at [1458, 303] on icon "Remove Fuel Pressure Gauges - 0-100psi" at bounding box center [1462, 304] width 9 height 9
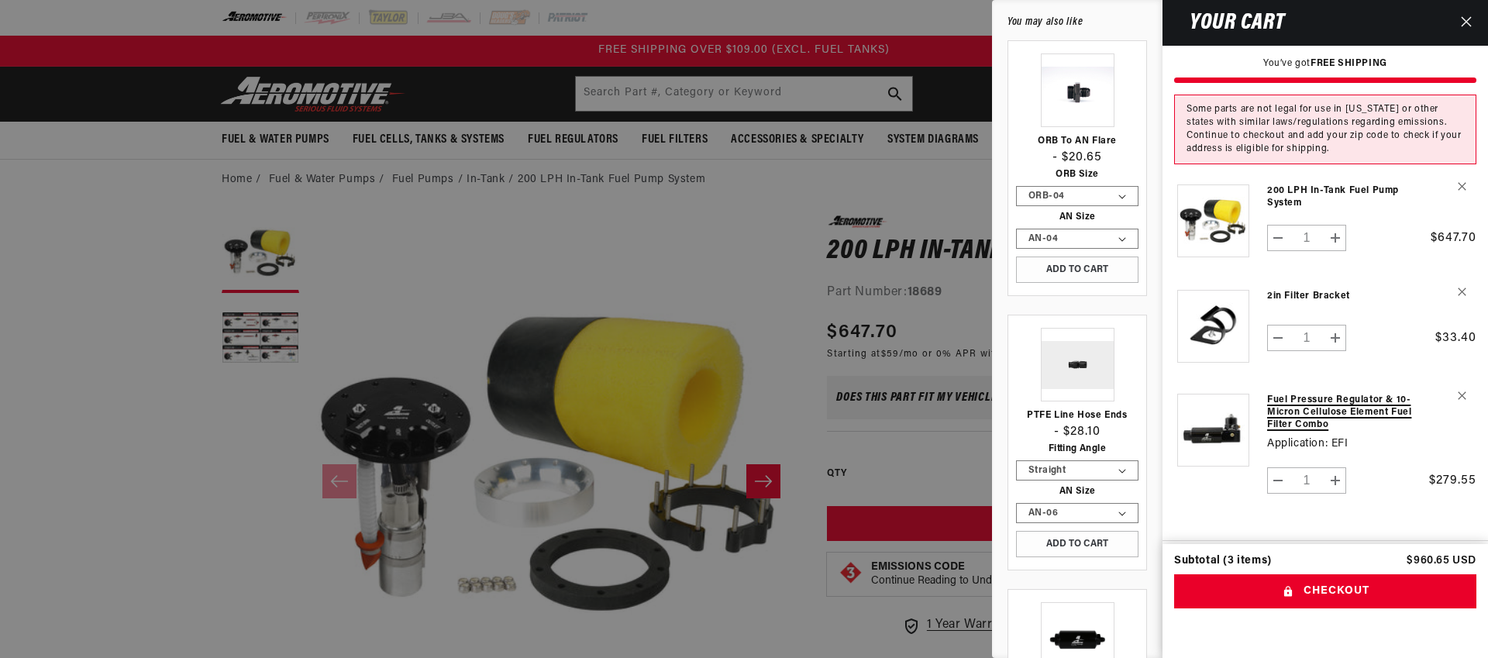
scroll to position [0, 0]
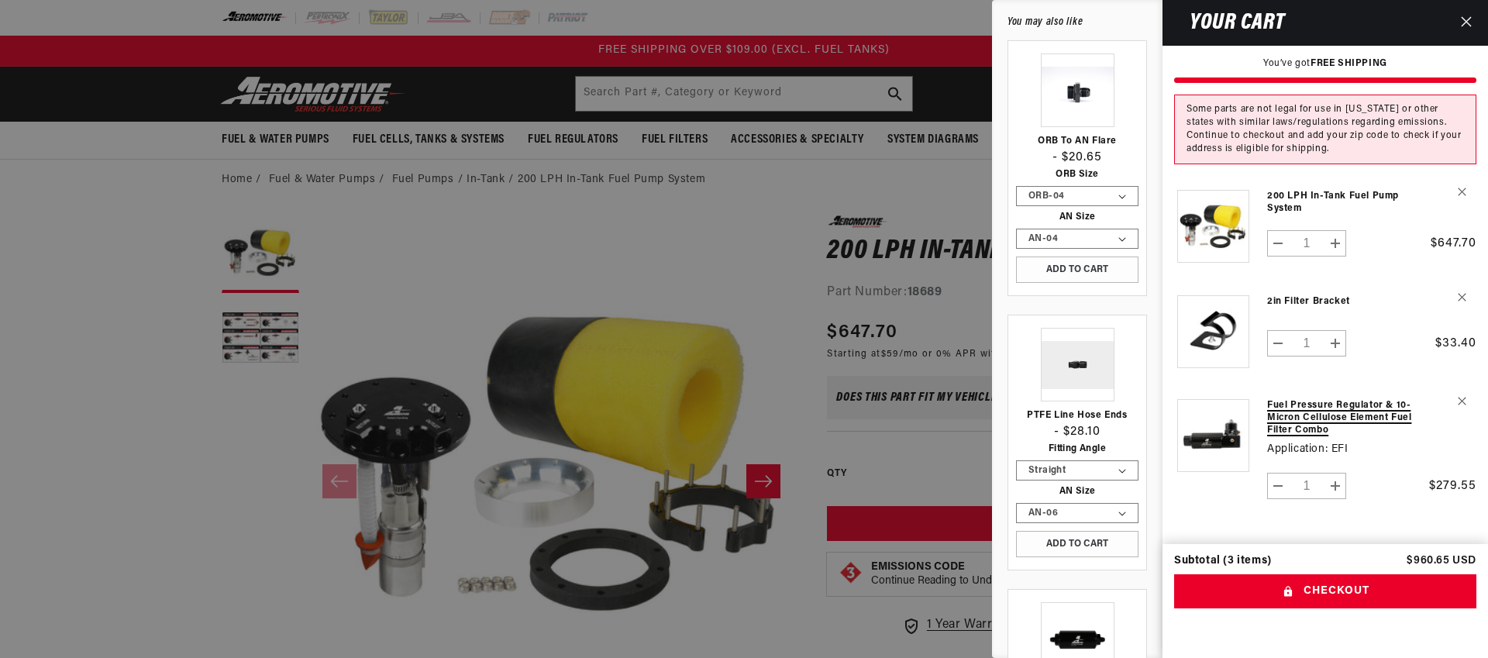
click at [1297, 417] on link "Fuel Pressure Regulator & 10-Micron Cellulose Element Fuel Filter Combo" at bounding box center [1344, 417] width 154 height 37
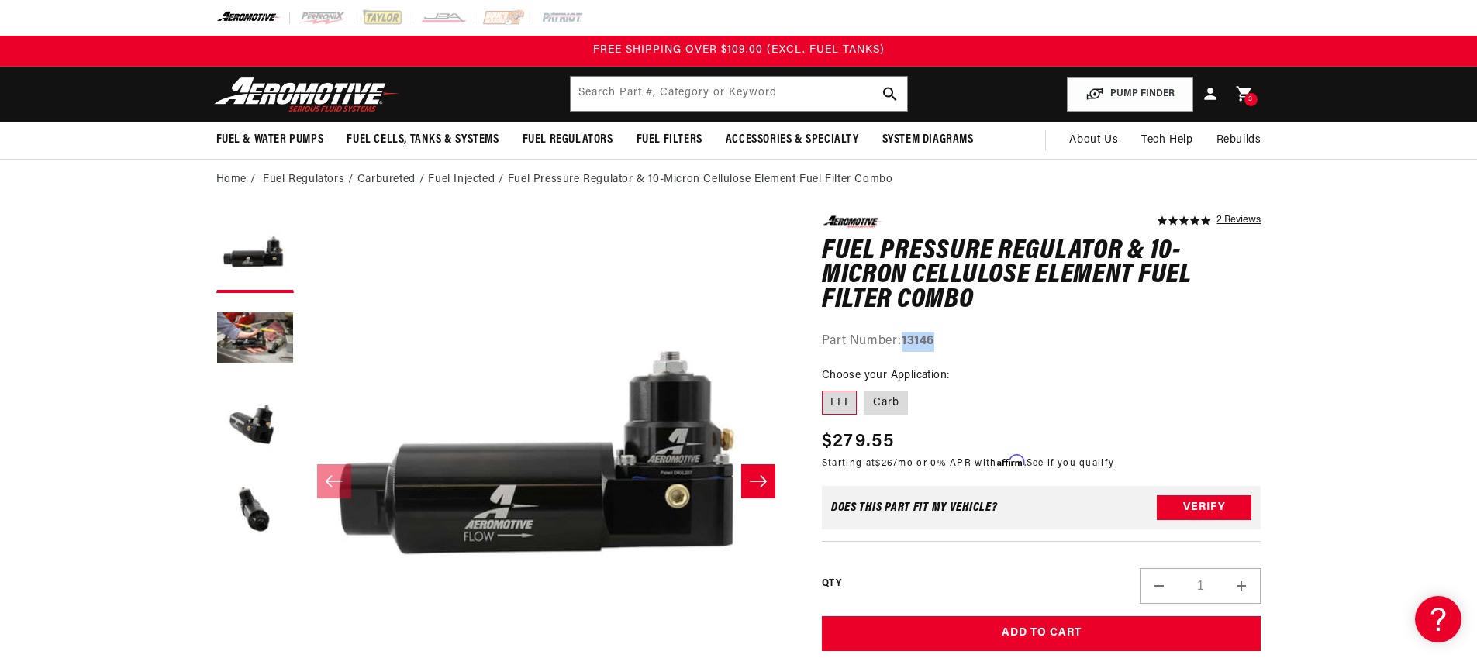
drag, startPoint x: 949, startPoint y: 347, endPoint x: 907, endPoint y: 346, distance: 41.9
click at [907, 346] on div "Part Number: 13146" at bounding box center [1042, 342] width 440 height 20
copy strong "13146"
click at [1250, 97] on span "3" at bounding box center [1250, 99] width 5 height 13
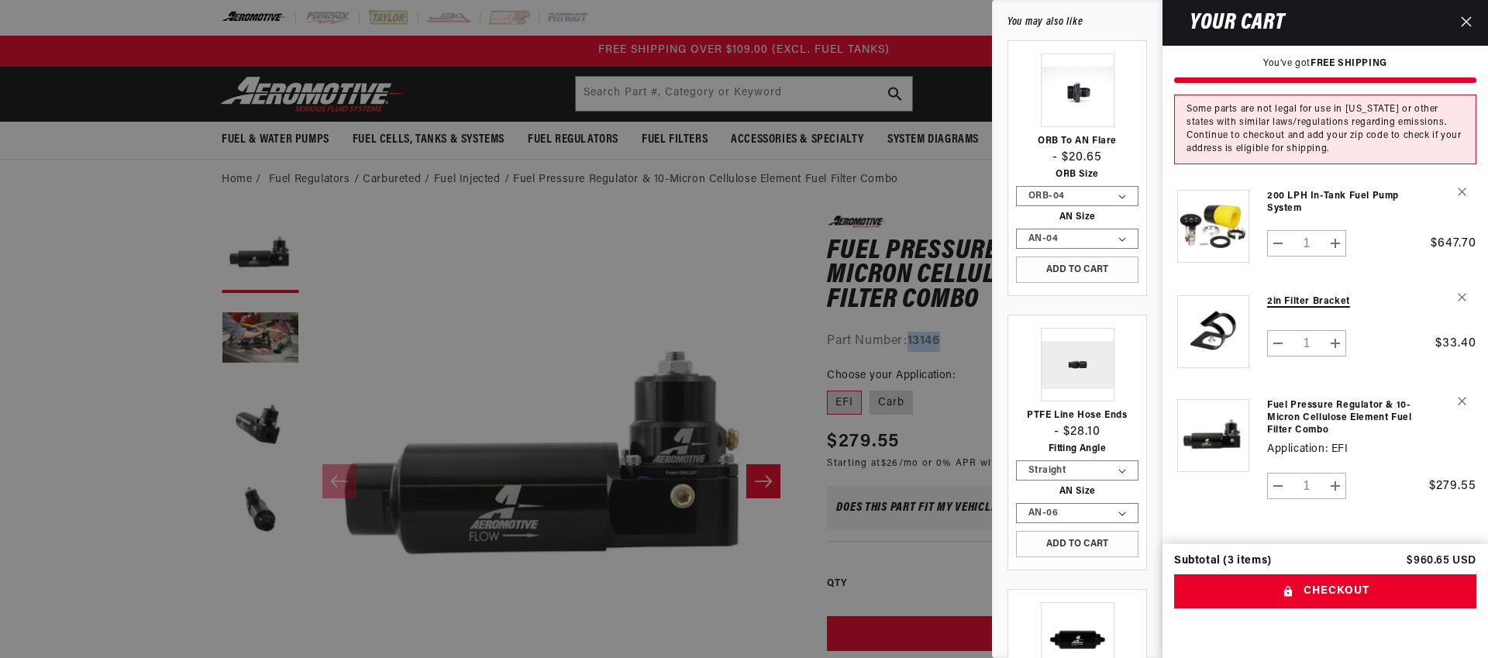
click at [1313, 305] on link "2in Filter Bracket" at bounding box center [1344, 301] width 154 height 12
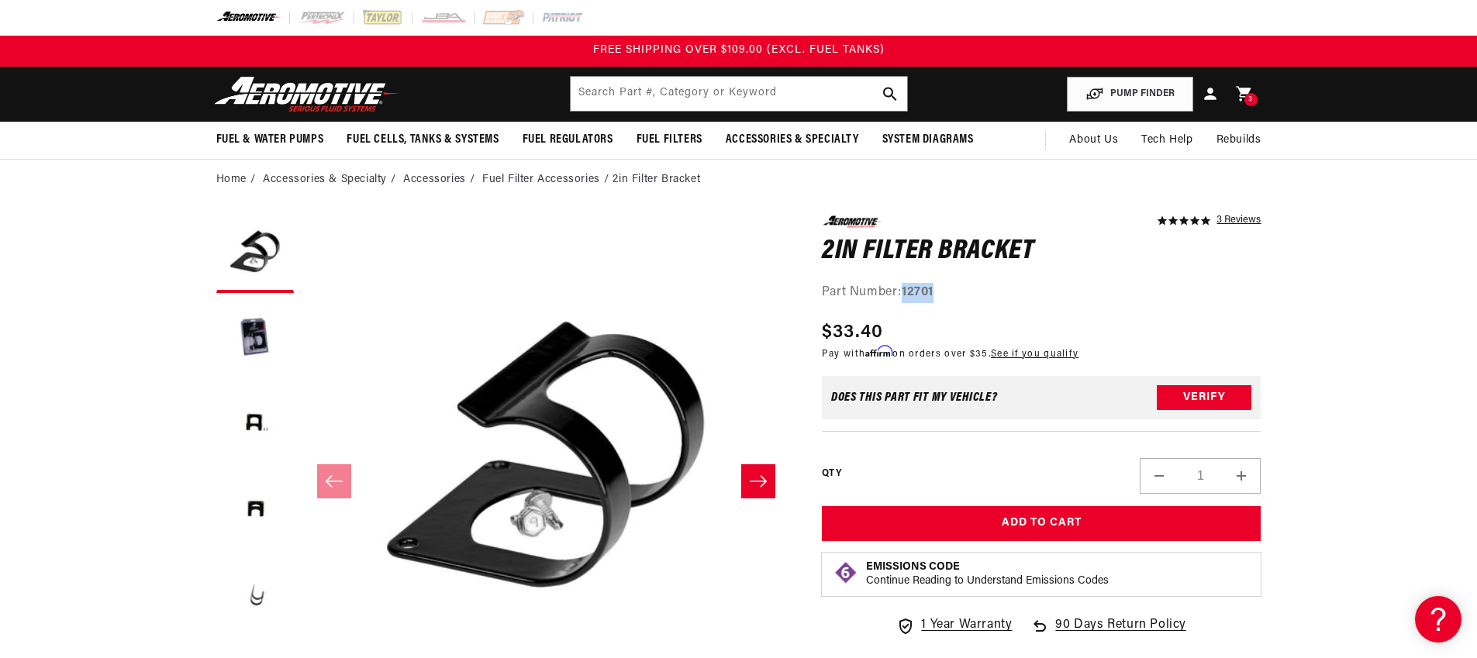
drag, startPoint x: 945, startPoint y: 295, endPoint x: 903, endPoint y: 292, distance: 42.0
click at [903, 292] on div "Part Number: 12701" at bounding box center [1042, 293] width 440 height 20
copy strong "12701"
